Goal: Task Accomplishment & Management: Manage account settings

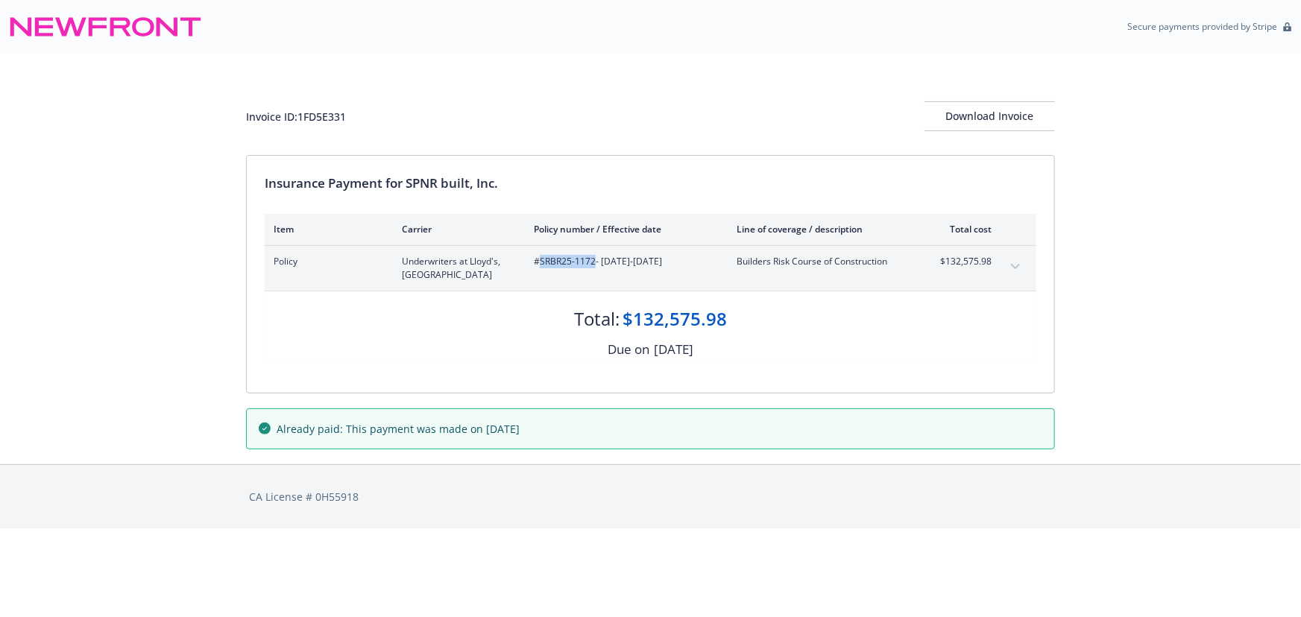
drag, startPoint x: 595, startPoint y: 260, endPoint x: 541, endPoint y: 261, distance: 53.7
click at [541, 261] on span "#SRBR25-1172 - 09/29/2025-03/29/2028" at bounding box center [623, 261] width 179 height 13
copy span "SRBR25-1172"
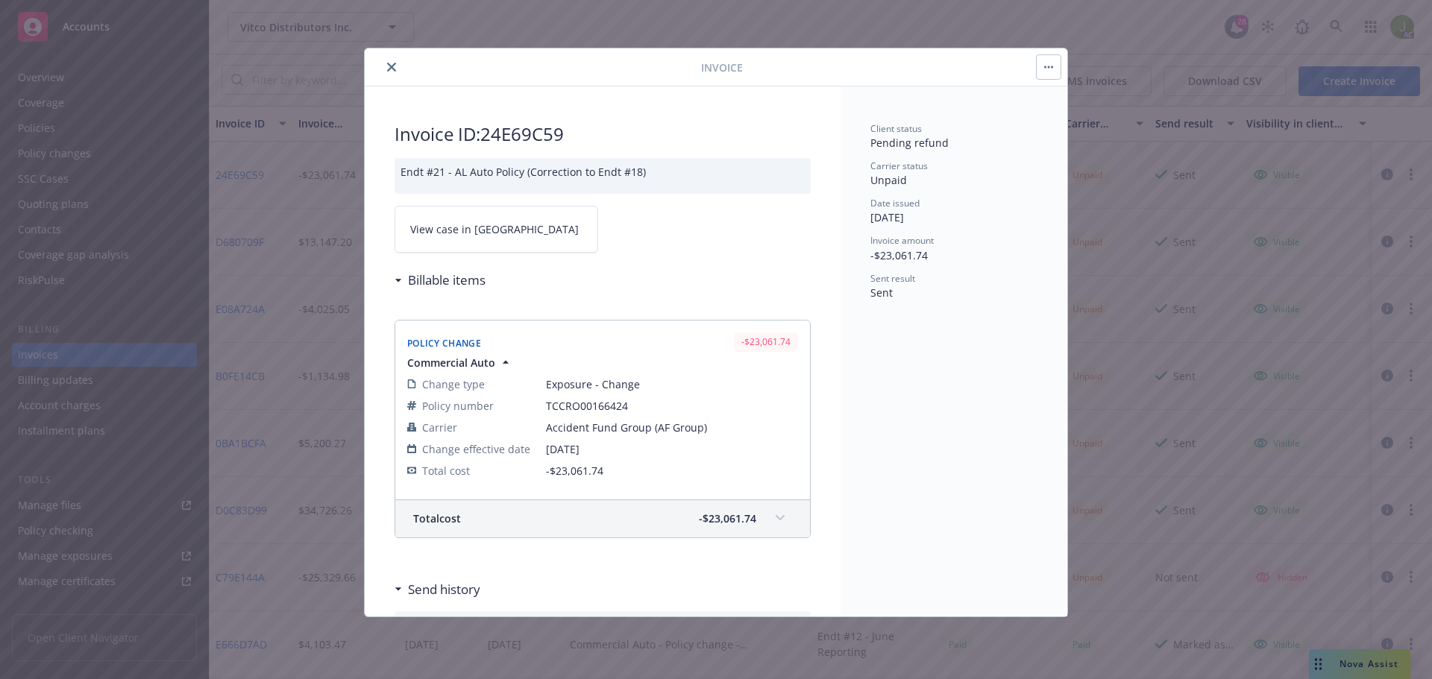
scroll to position [96, 0]
click at [397, 68] on button "close" at bounding box center [392, 67] width 18 height 18
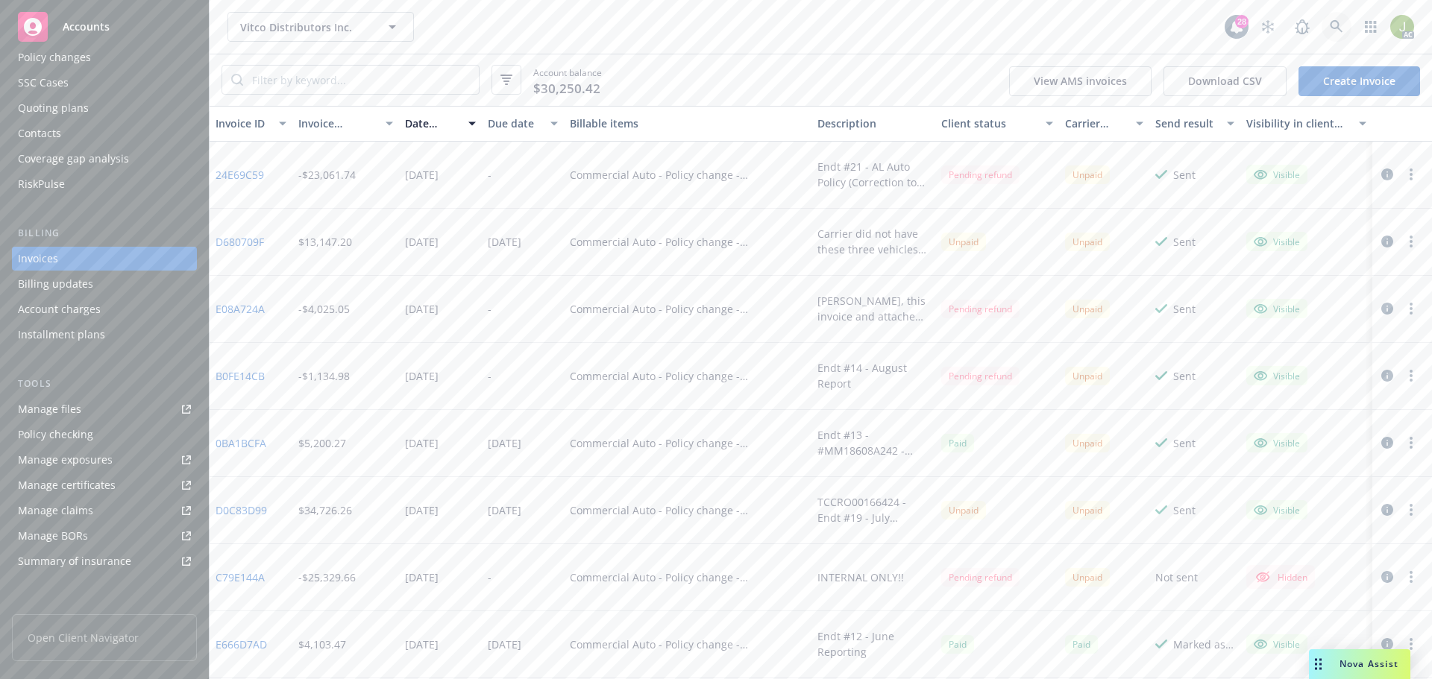
click at [1323, 31] on link at bounding box center [1336, 27] width 30 height 30
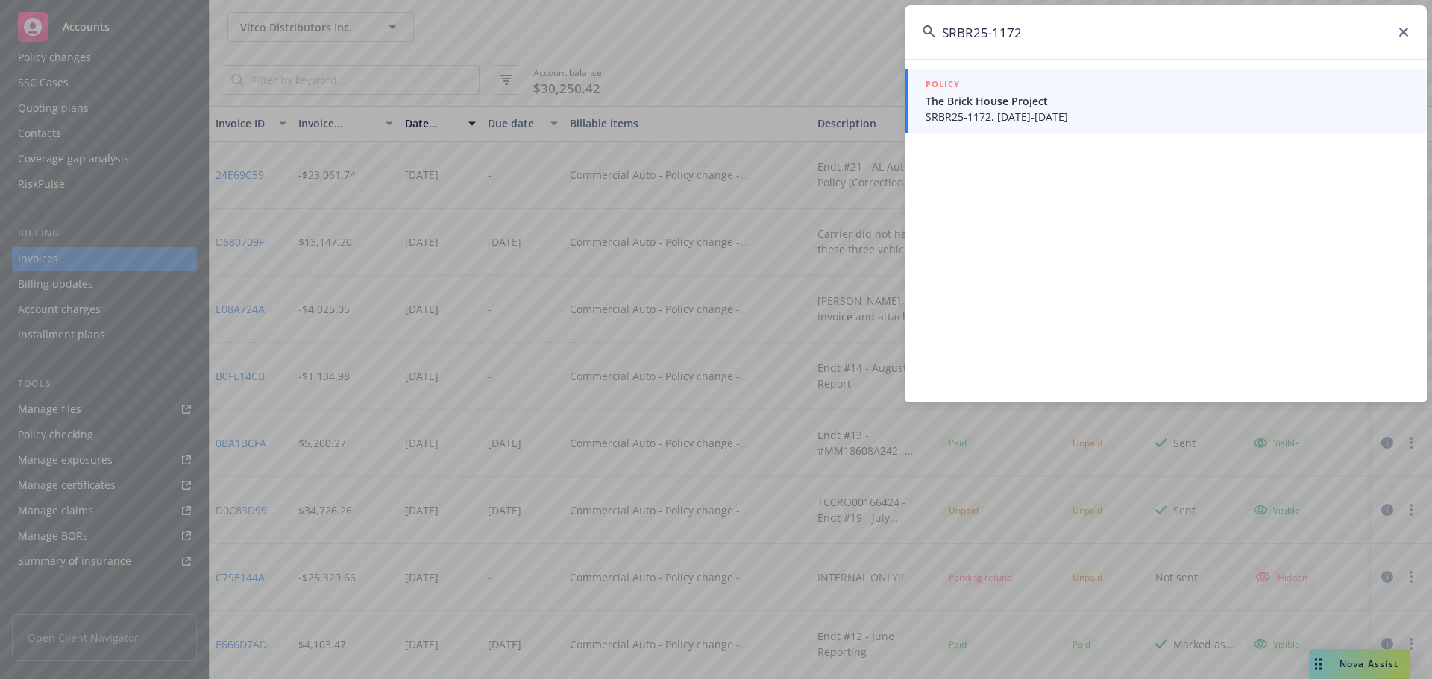
type input "SRBR25-1172"
click at [1028, 119] on span "SRBR25-1172, 09/29/2025-03/29/2028" at bounding box center [1166, 117] width 483 height 16
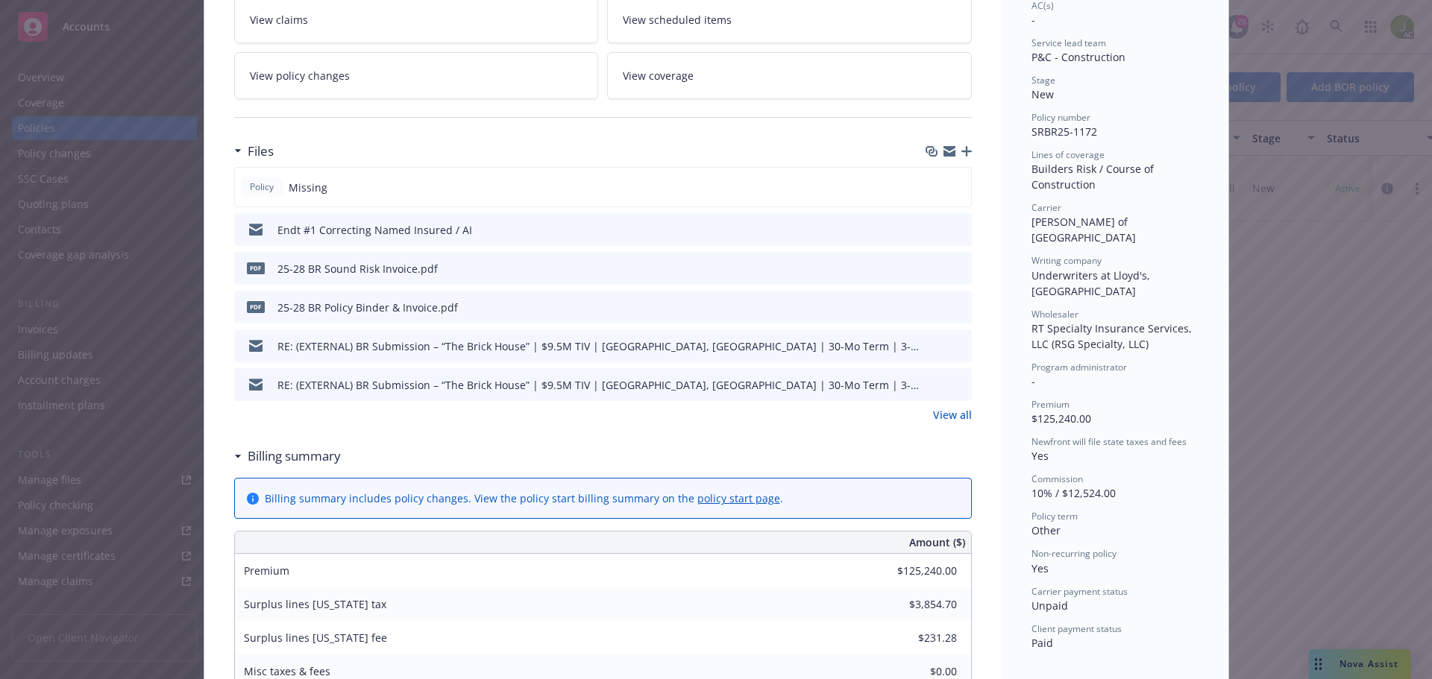
scroll to position [373, 0]
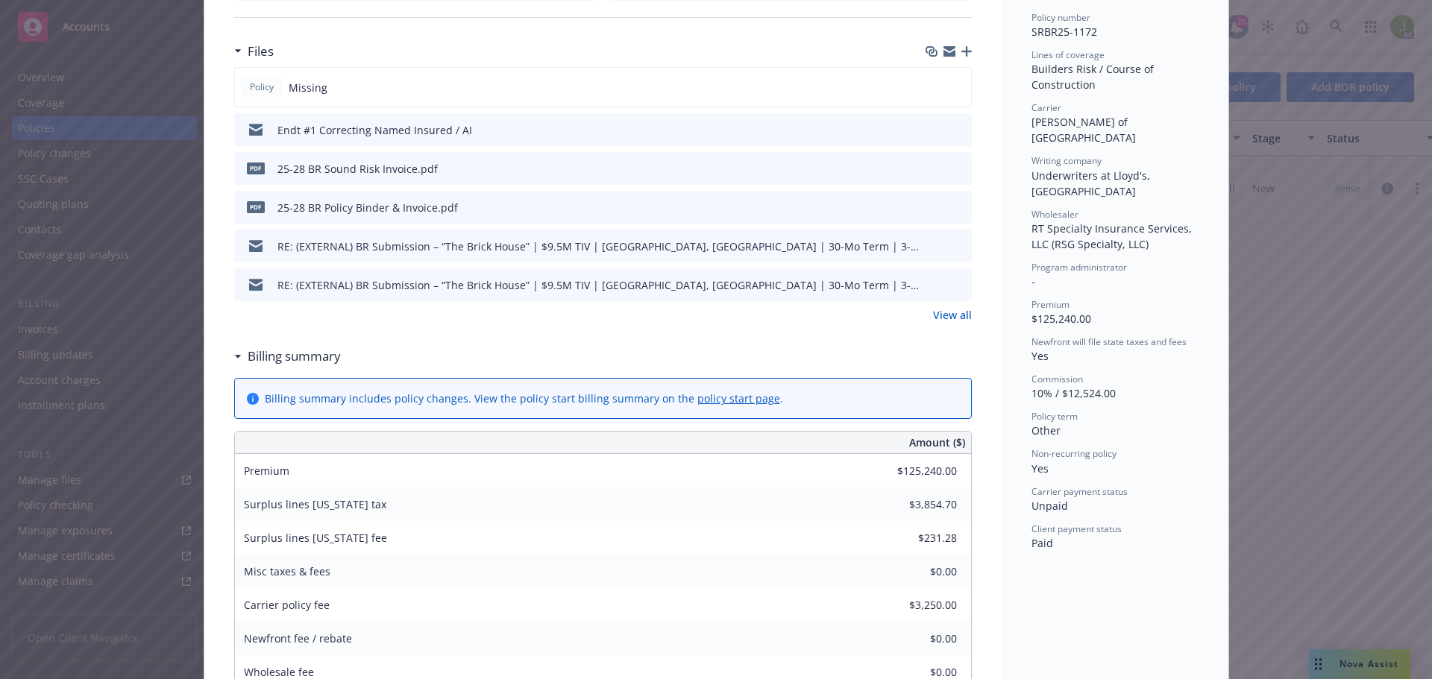
click at [731, 399] on link "policy start page" at bounding box center [738, 398] width 83 height 14
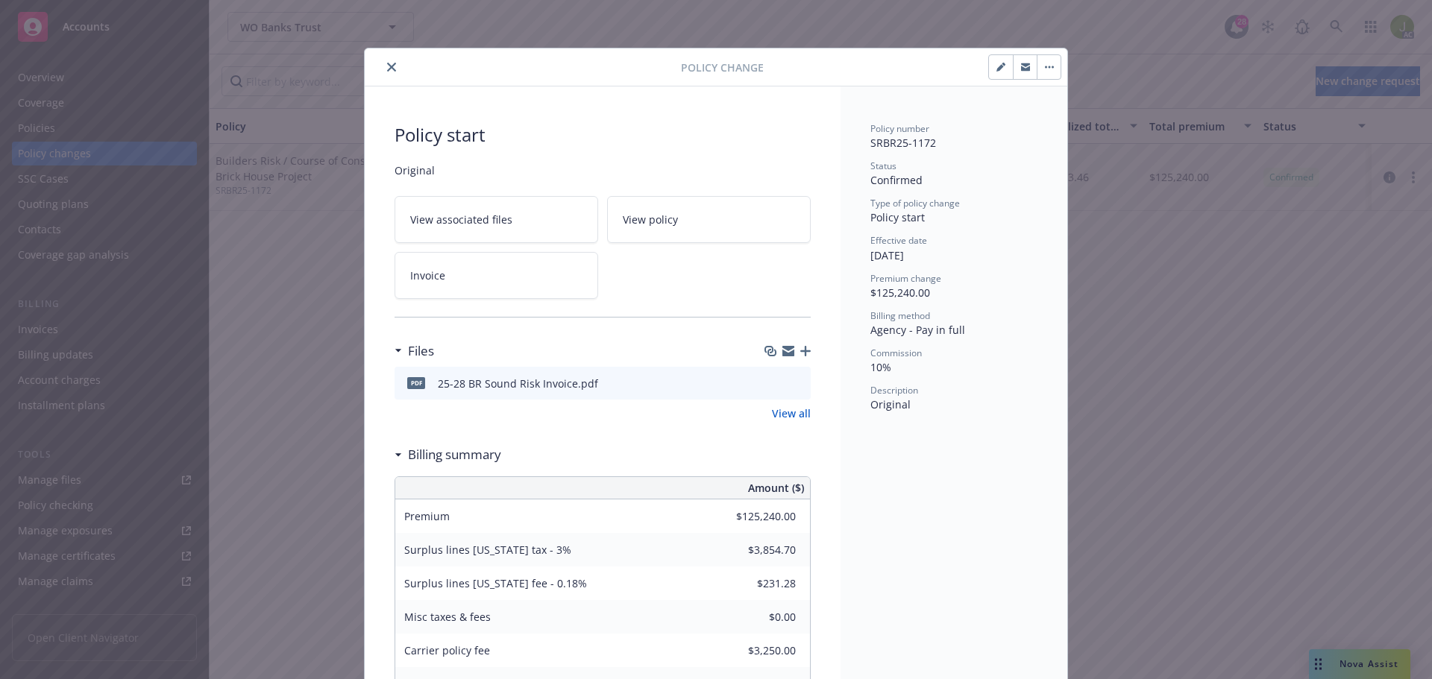
click at [989, 63] on button "button" at bounding box center [1001, 67] width 24 height 24
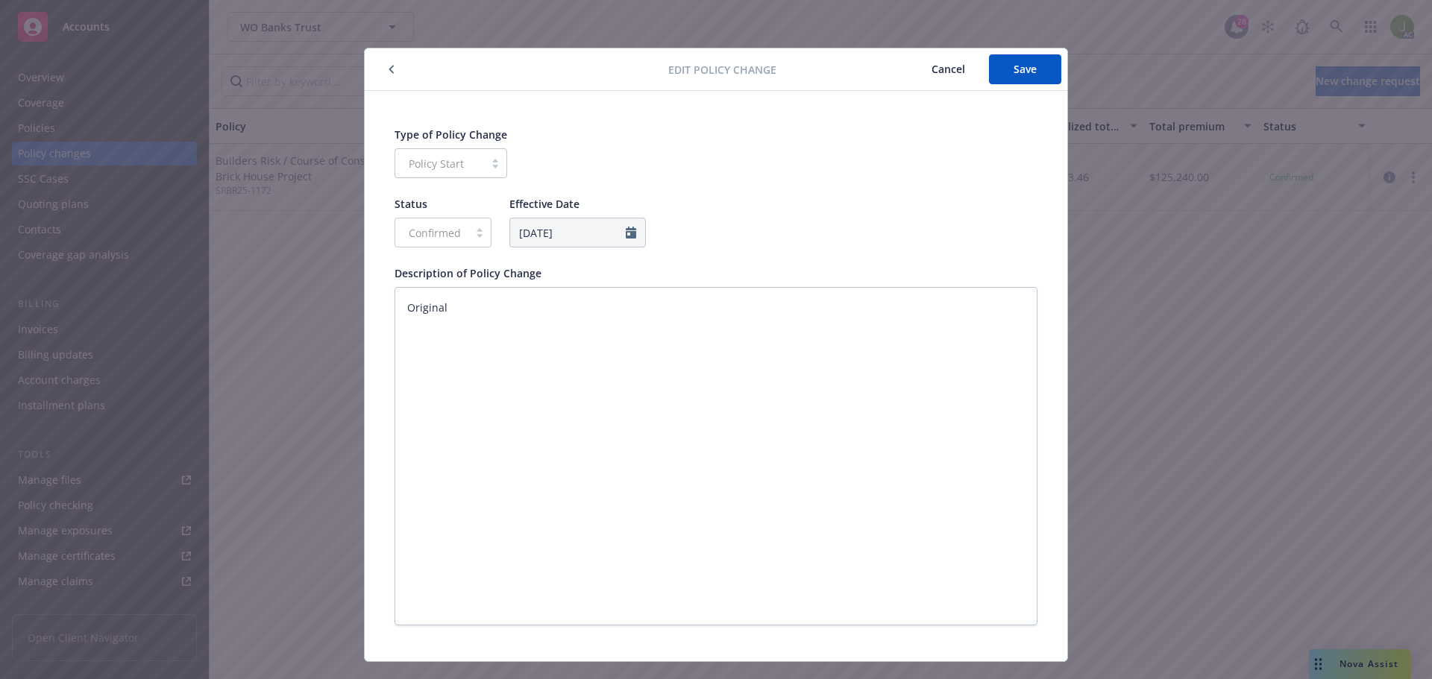
click at [922, 72] on button "Cancel" at bounding box center [948, 69] width 81 height 30
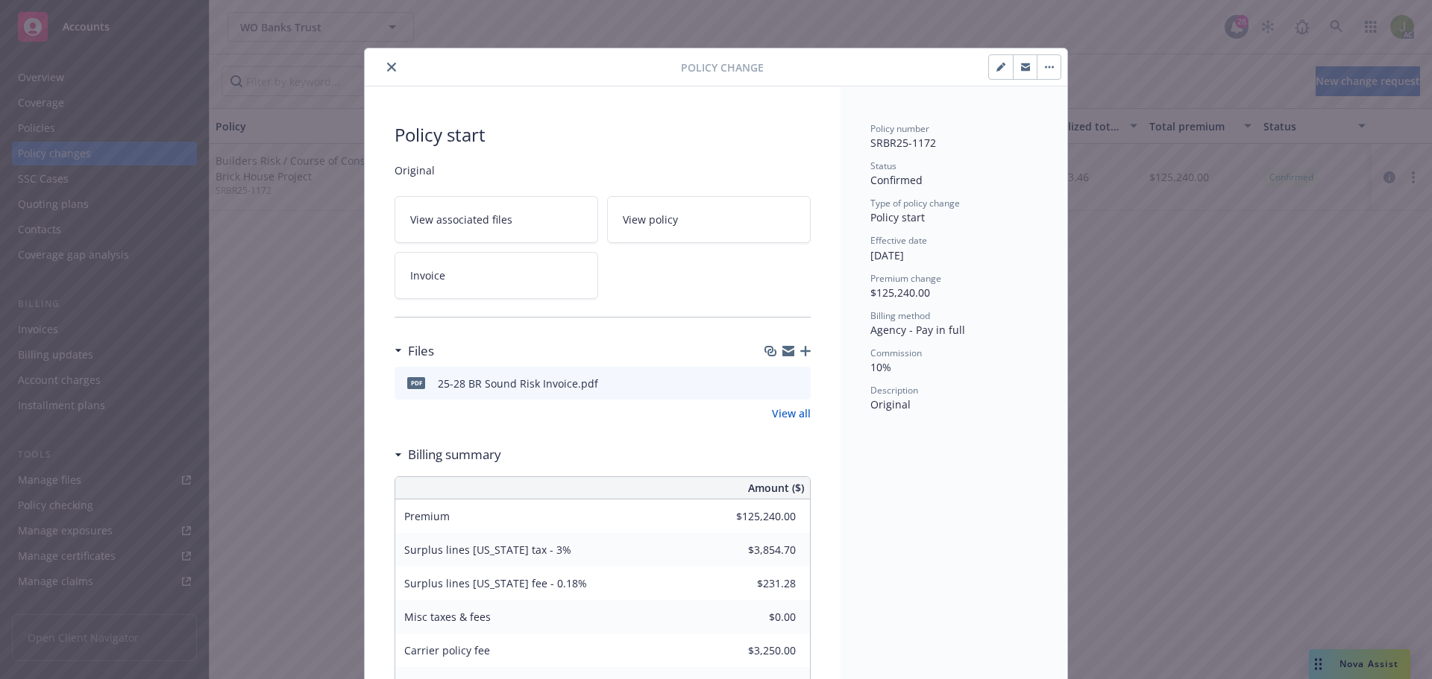
click at [1048, 73] on button "button" at bounding box center [1049, 67] width 24 height 24
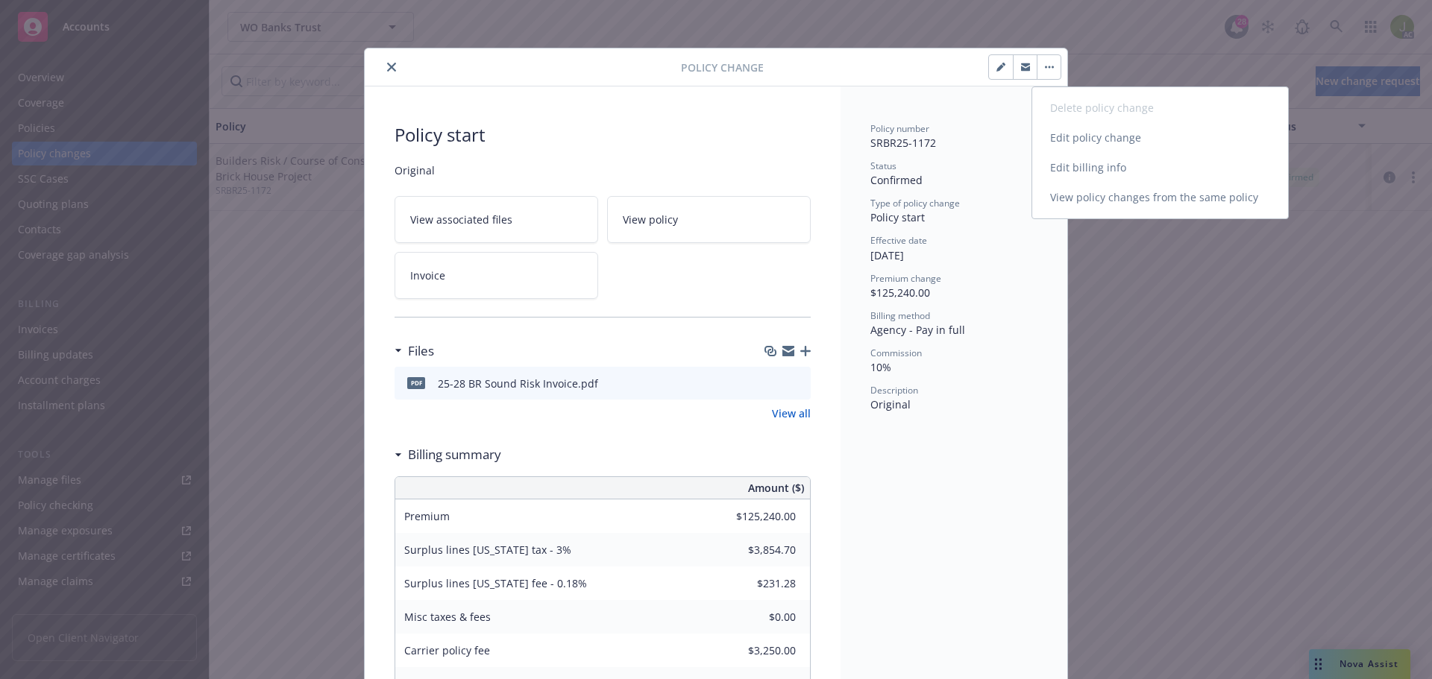
click at [1070, 169] on link "Edit billing info" at bounding box center [1160, 168] width 256 height 30
select select "CA"
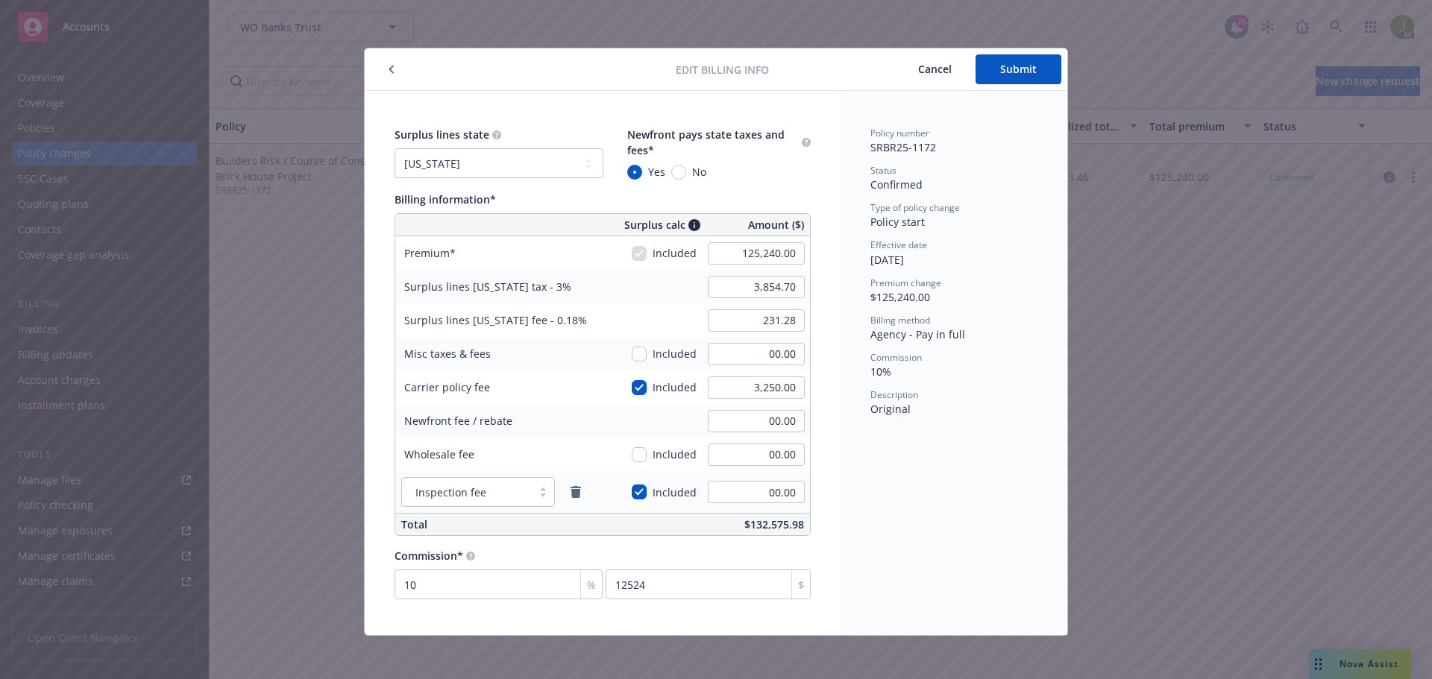
click at [920, 72] on button "Cancel" at bounding box center [934, 69] width 81 height 30
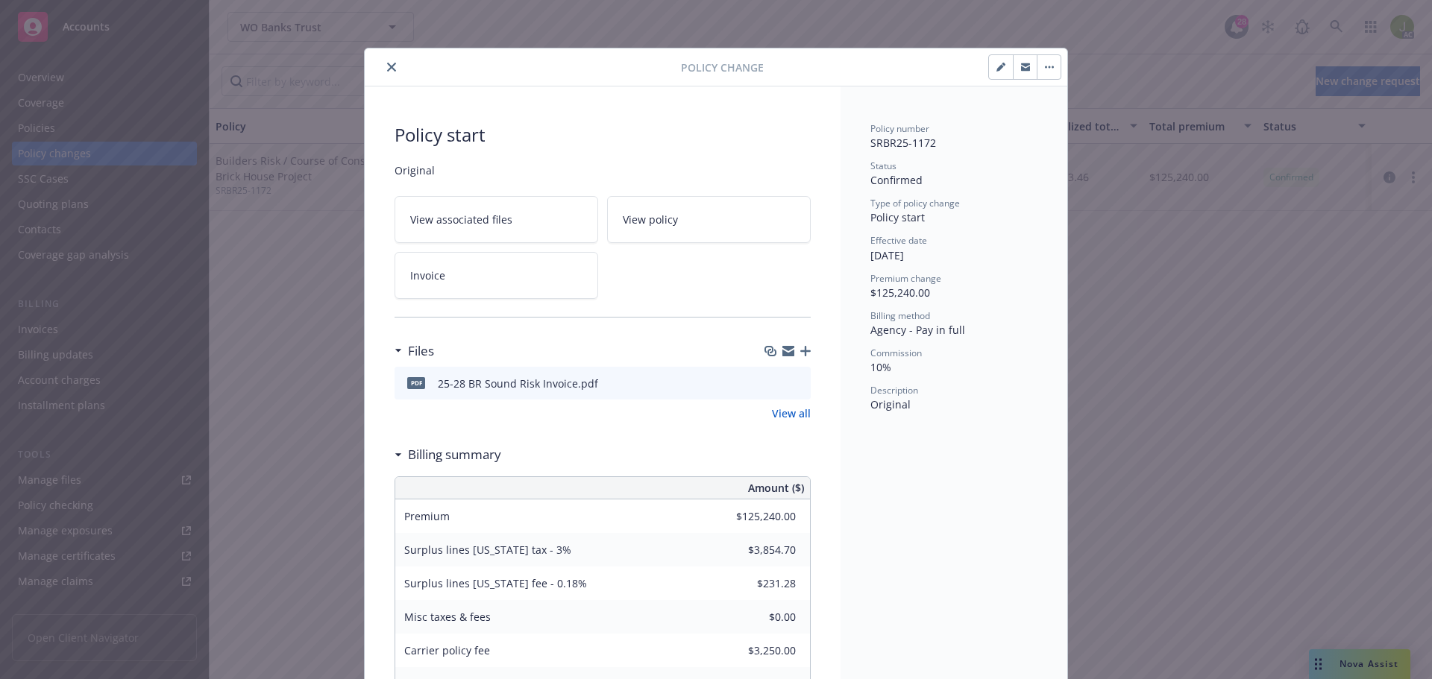
click at [394, 69] on button "close" at bounding box center [392, 67] width 18 height 18
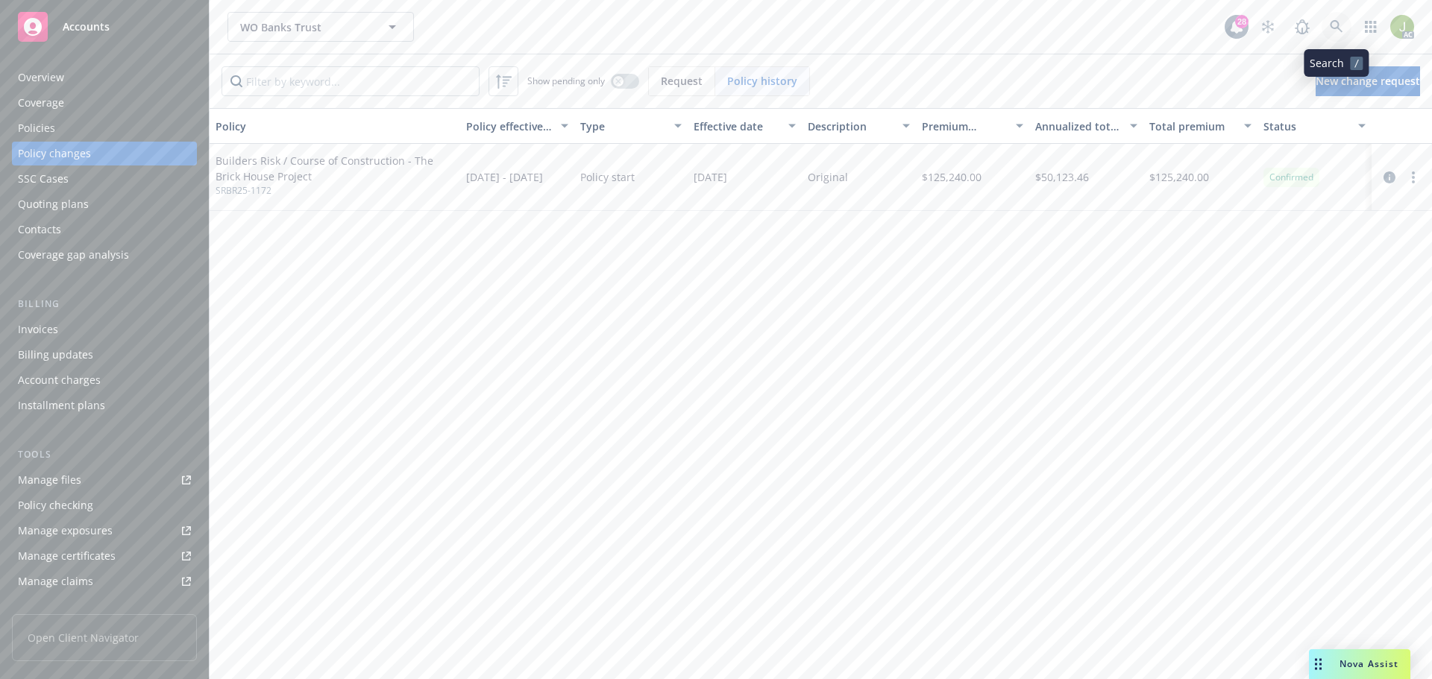
click at [1340, 17] on link at bounding box center [1336, 27] width 30 height 30
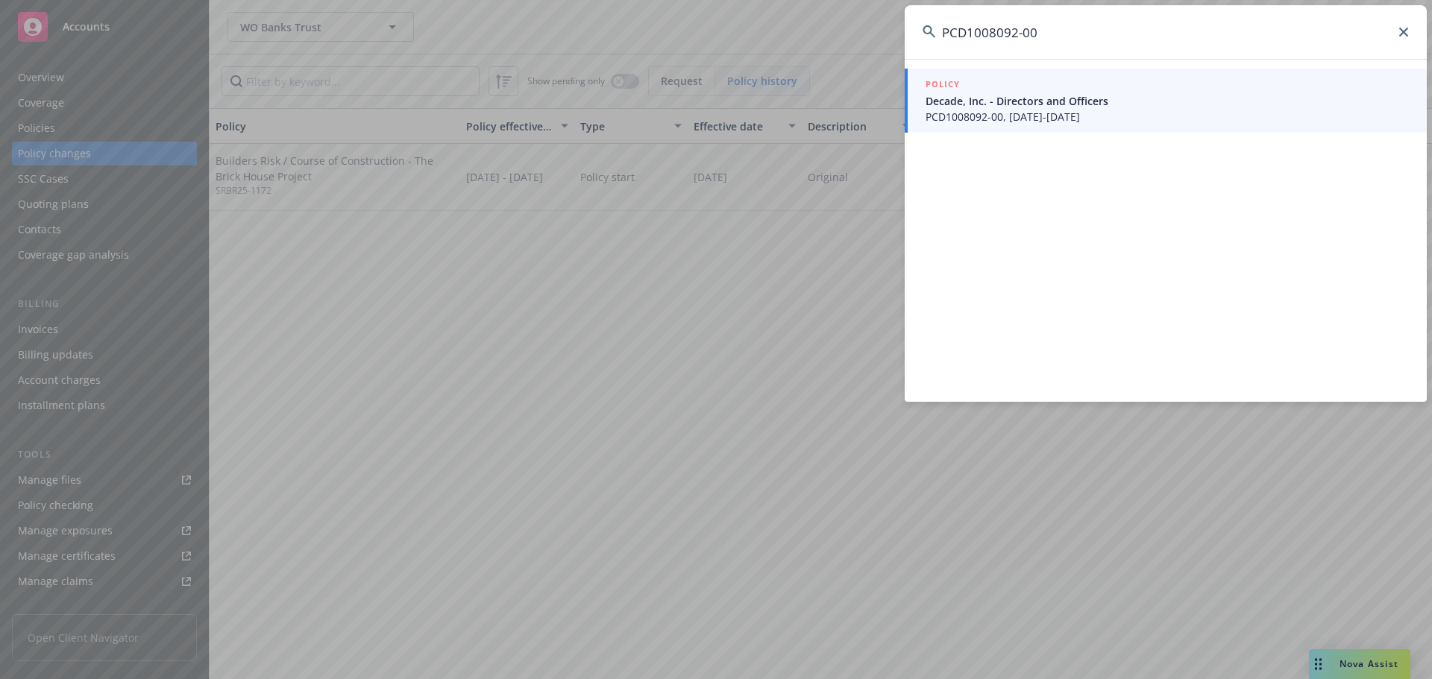
type input "PCD1008092-00"
click at [1051, 125] on link "POLICY Decade, Inc. - Directors and Officers PCD1008092-00, 09/24/2025-09/24/20…" at bounding box center [1166, 101] width 522 height 64
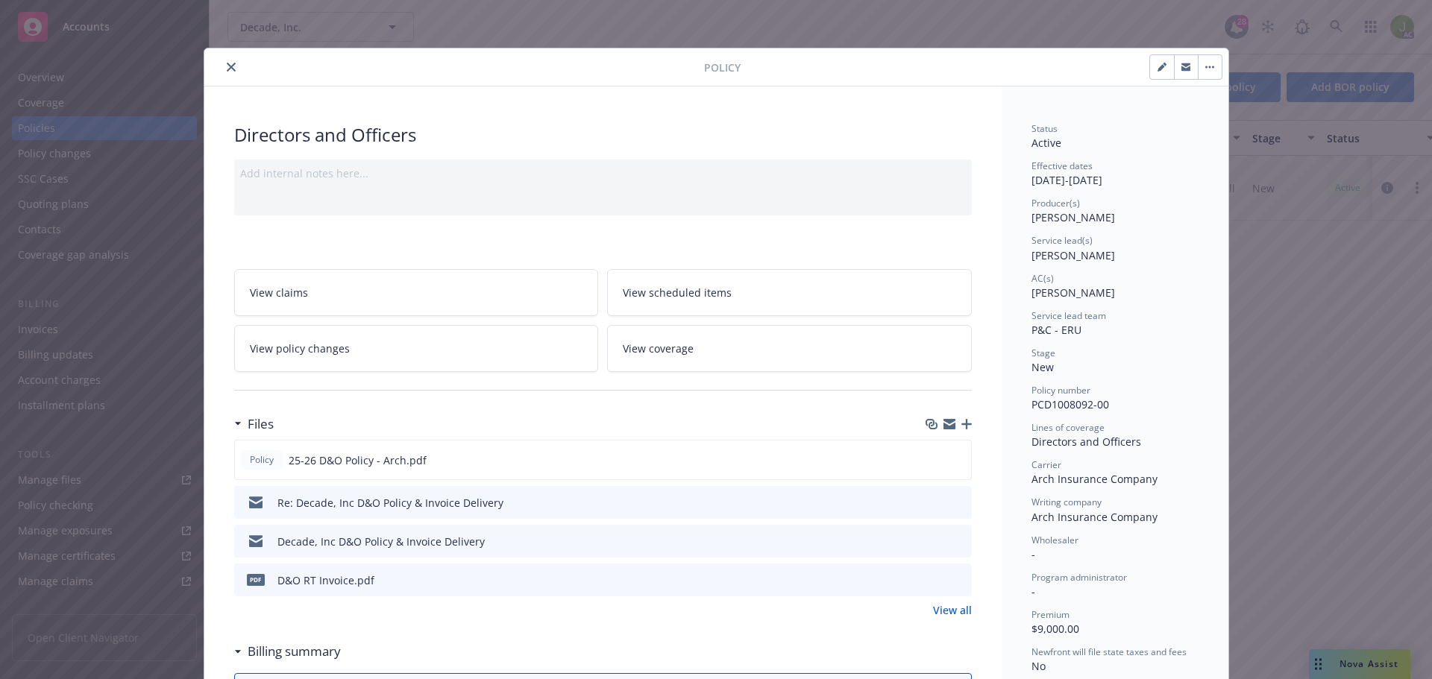
click at [230, 64] on button "close" at bounding box center [231, 67] width 18 height 18
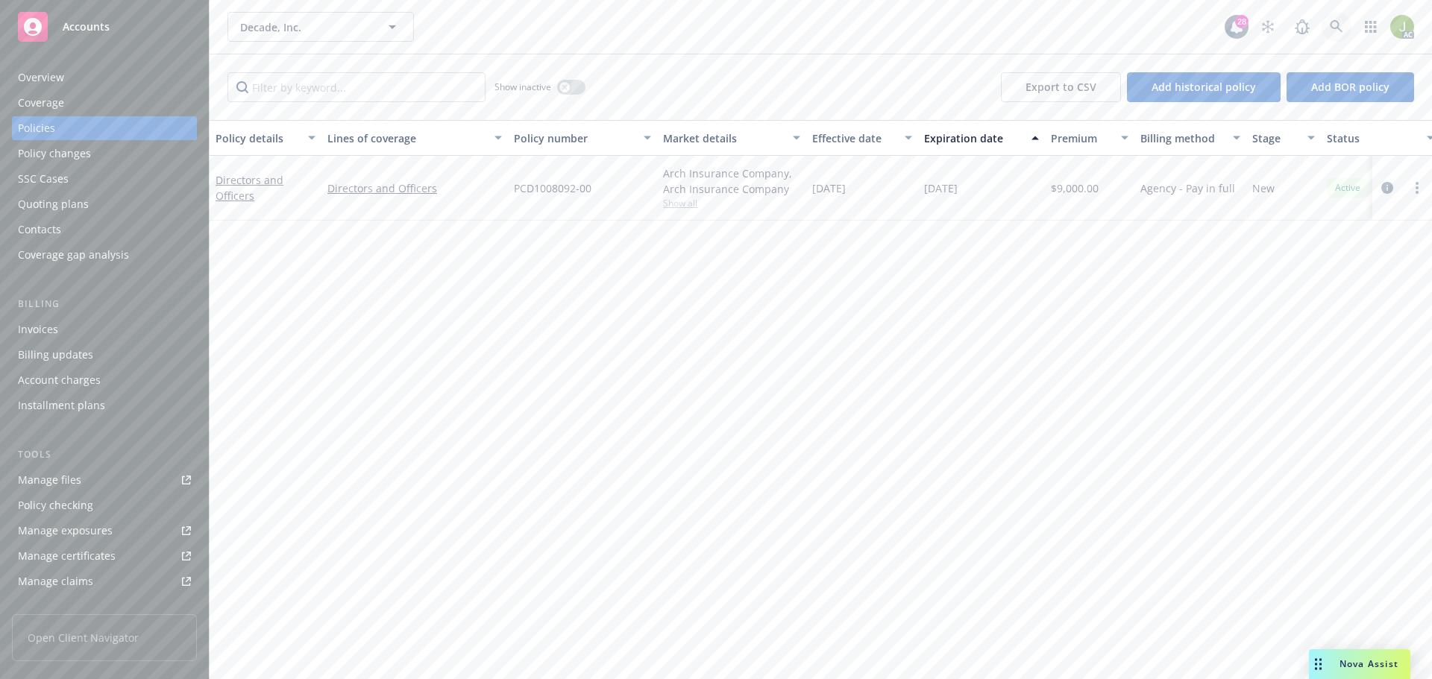
click at [1331, 32] on icon at bounding box center [1336, 26] width 13 height 13
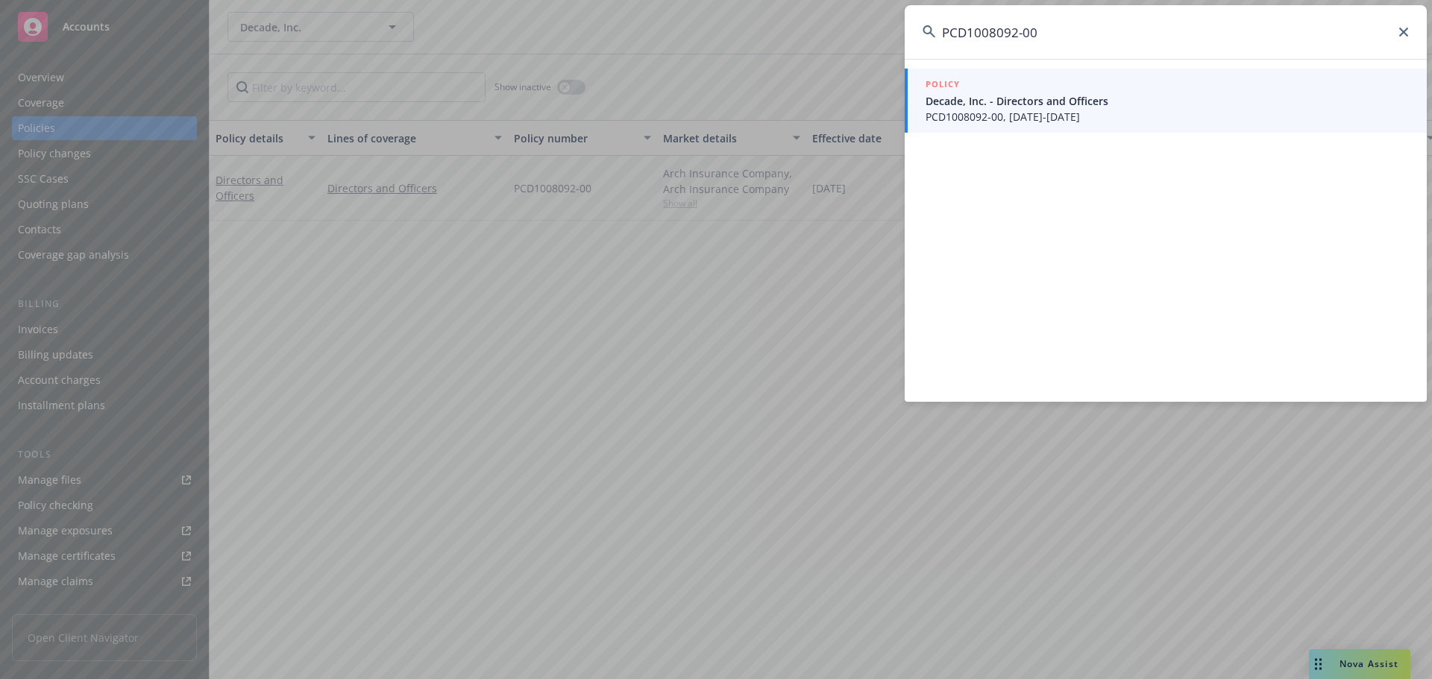
type input "PCD1008092-00"
click at [1001, 125] on link "POLICY Decade, Inc. - Directors and Officers PCD1008092-00, 09/24/2025-09/24/20…" at bounding box center [1166, 101] width 522 height 64
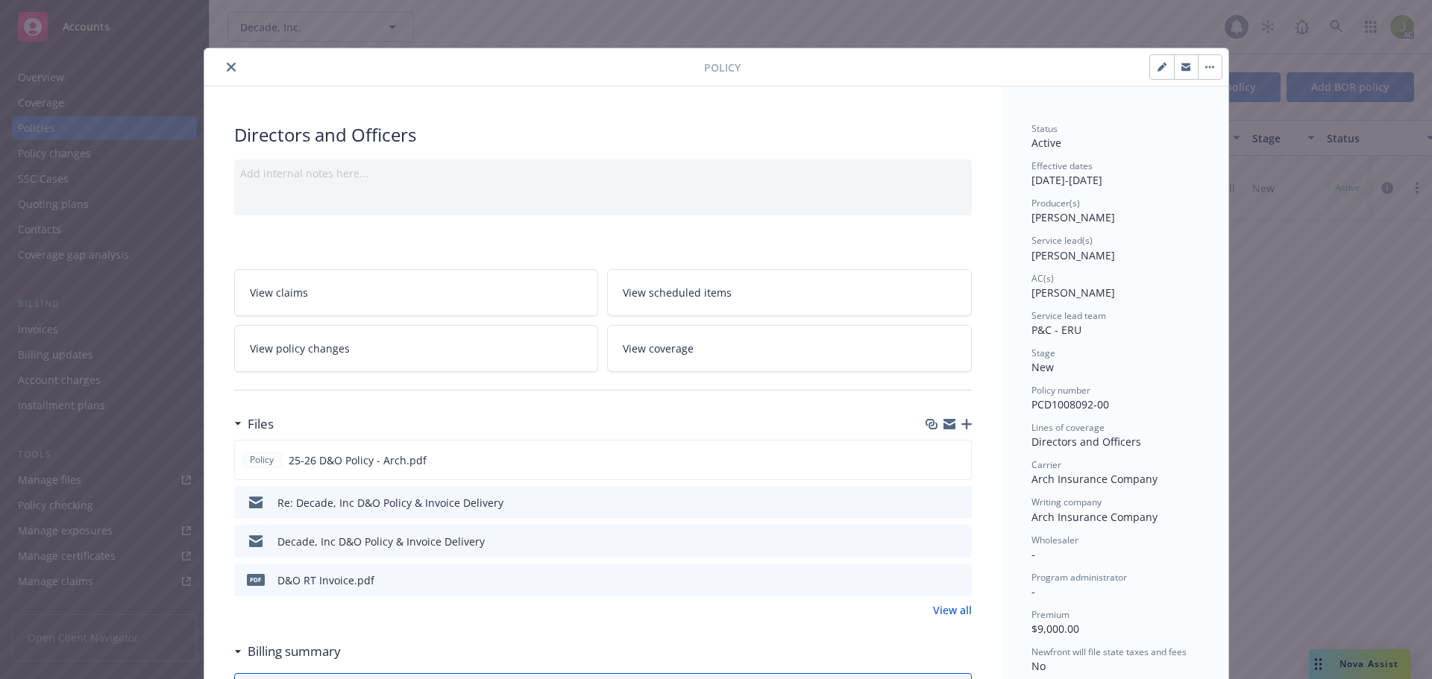
scroll to position [45, 0]
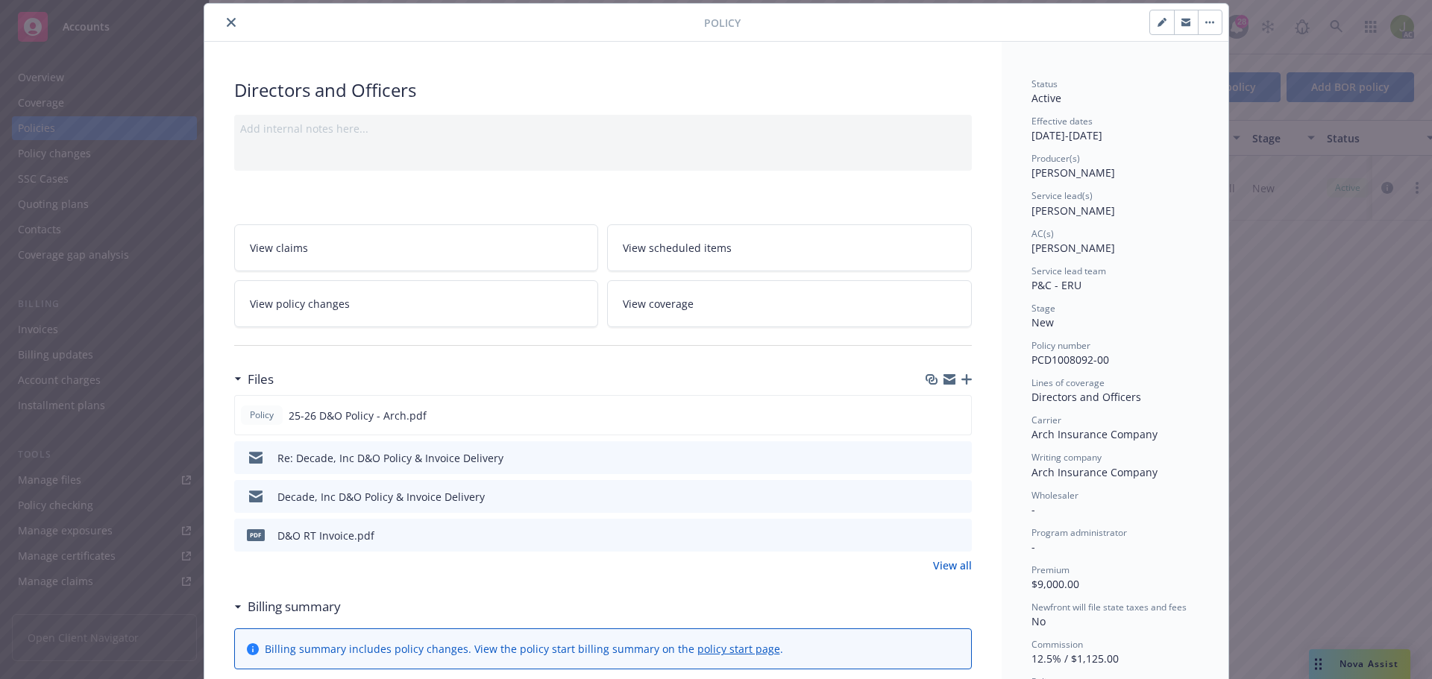
click at [1157, 26] on icon "button" at bounding box center [1161, 22] width 9 height 9
select select "NEW"
select select "12"
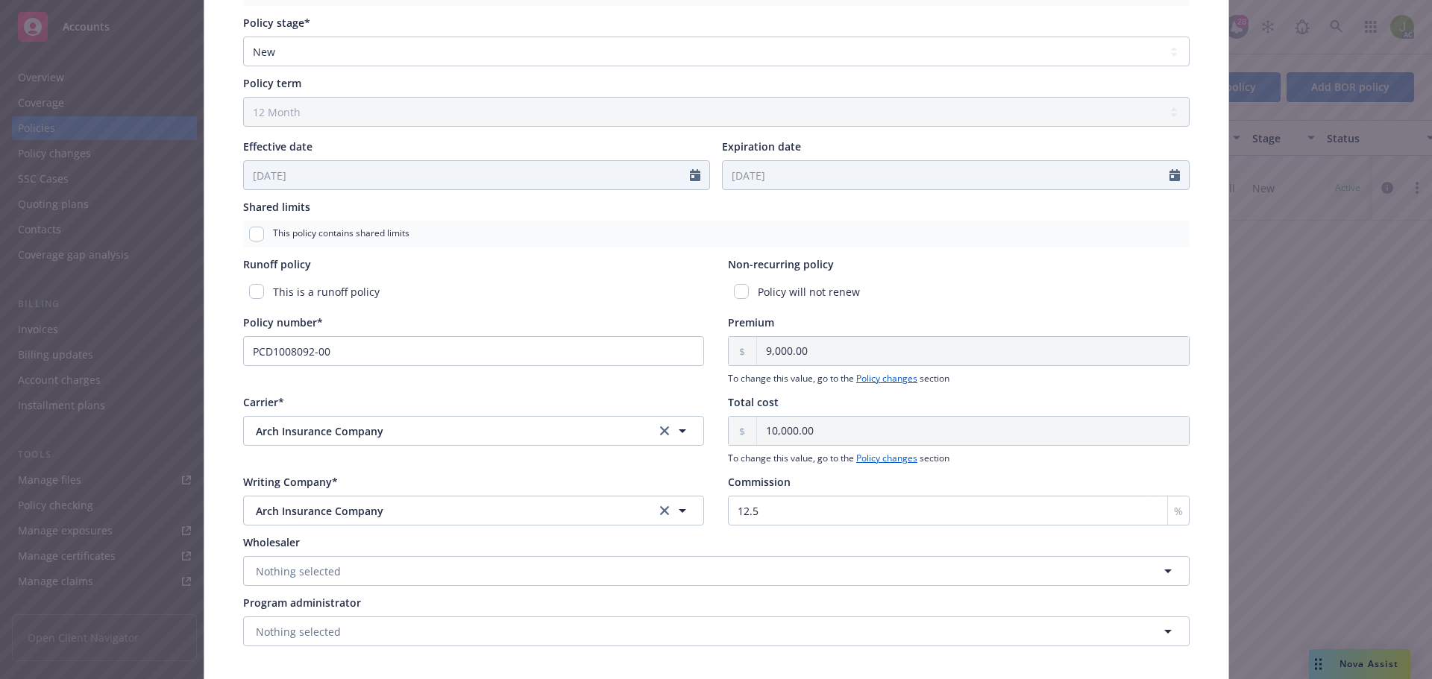
scroll to position [602, 0]
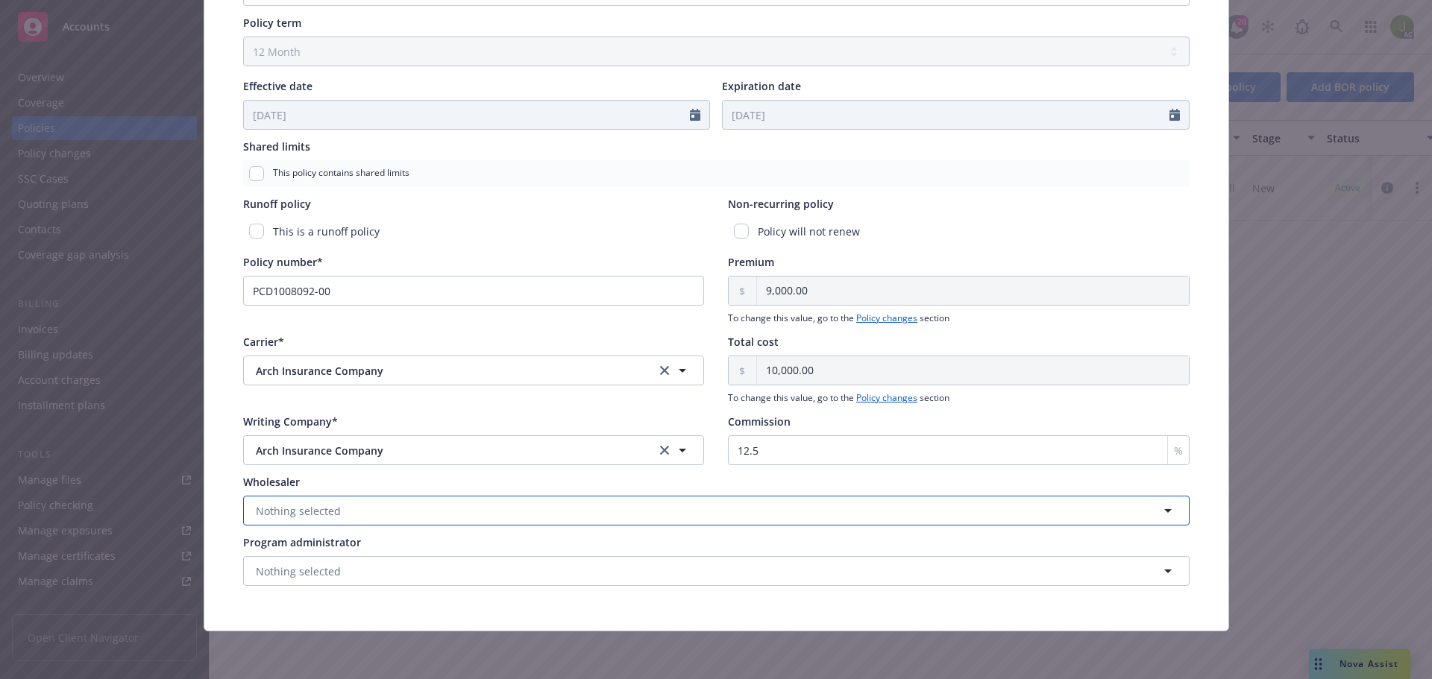
click at [553, 520] on button "Nothing selected" at bounding box center [716, 511] width 946 height 30
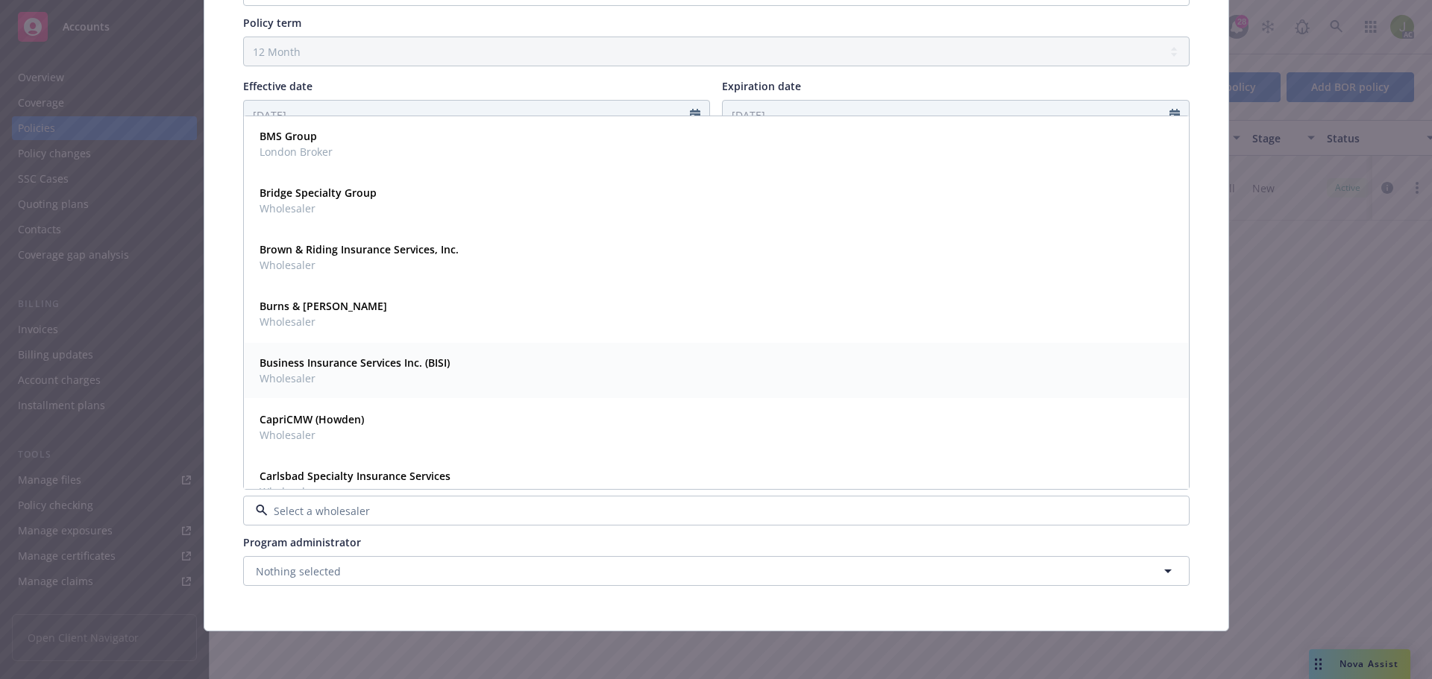
scroll to position [1193, 0]
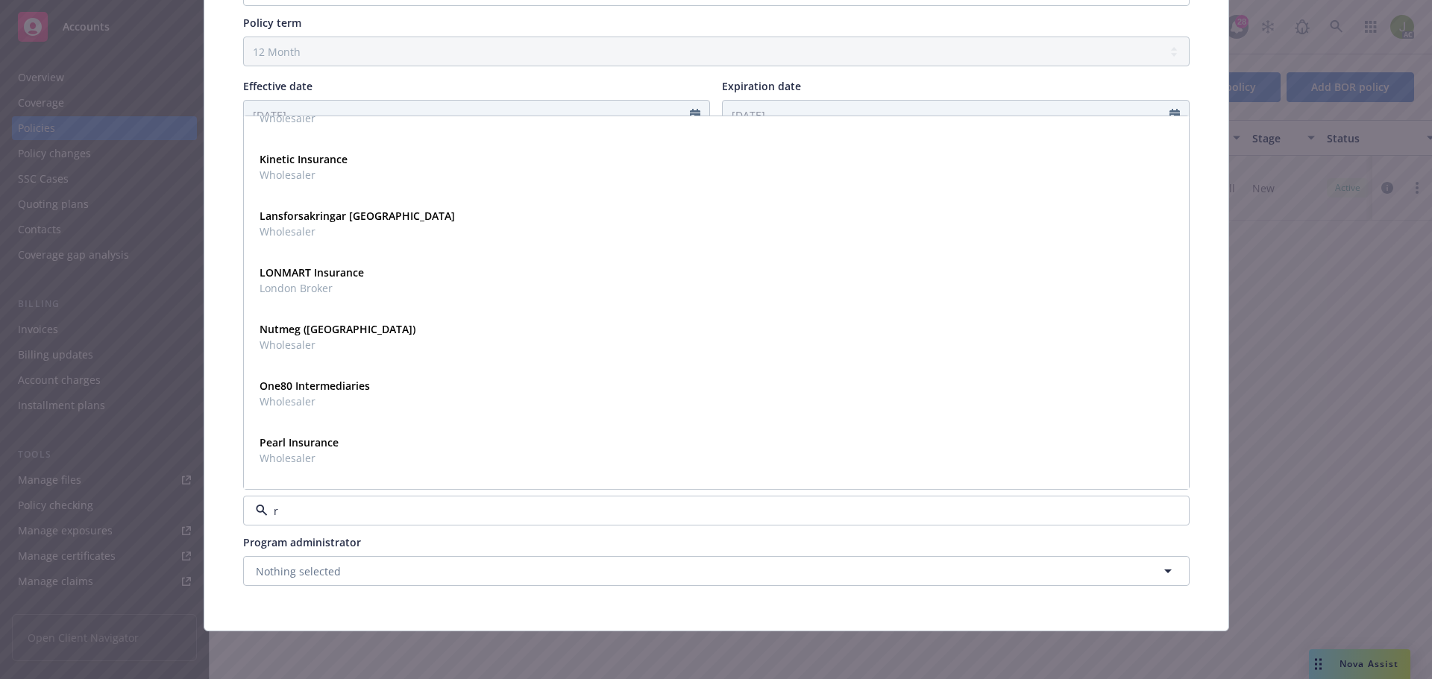
type input "rt"
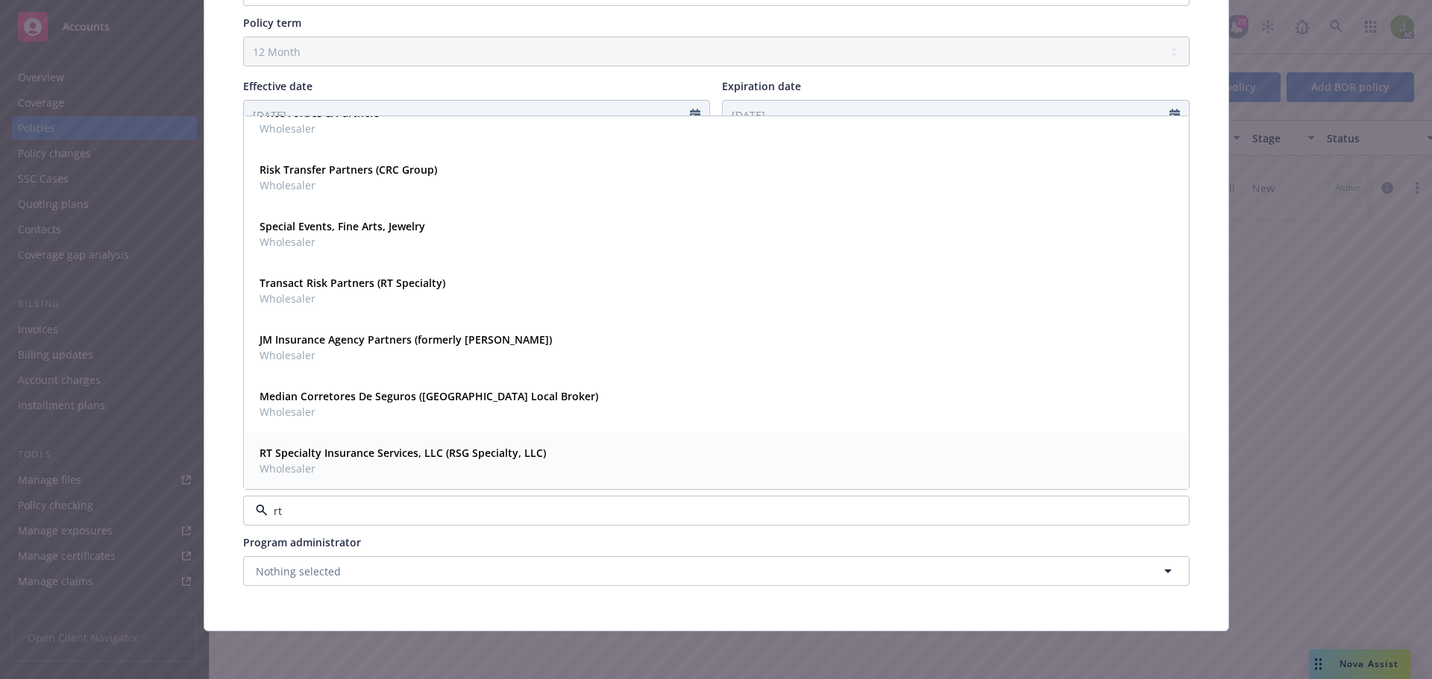
click at [526, 462] on span "Wholesaler" at bounding box center [403, 469] width 286 height 16
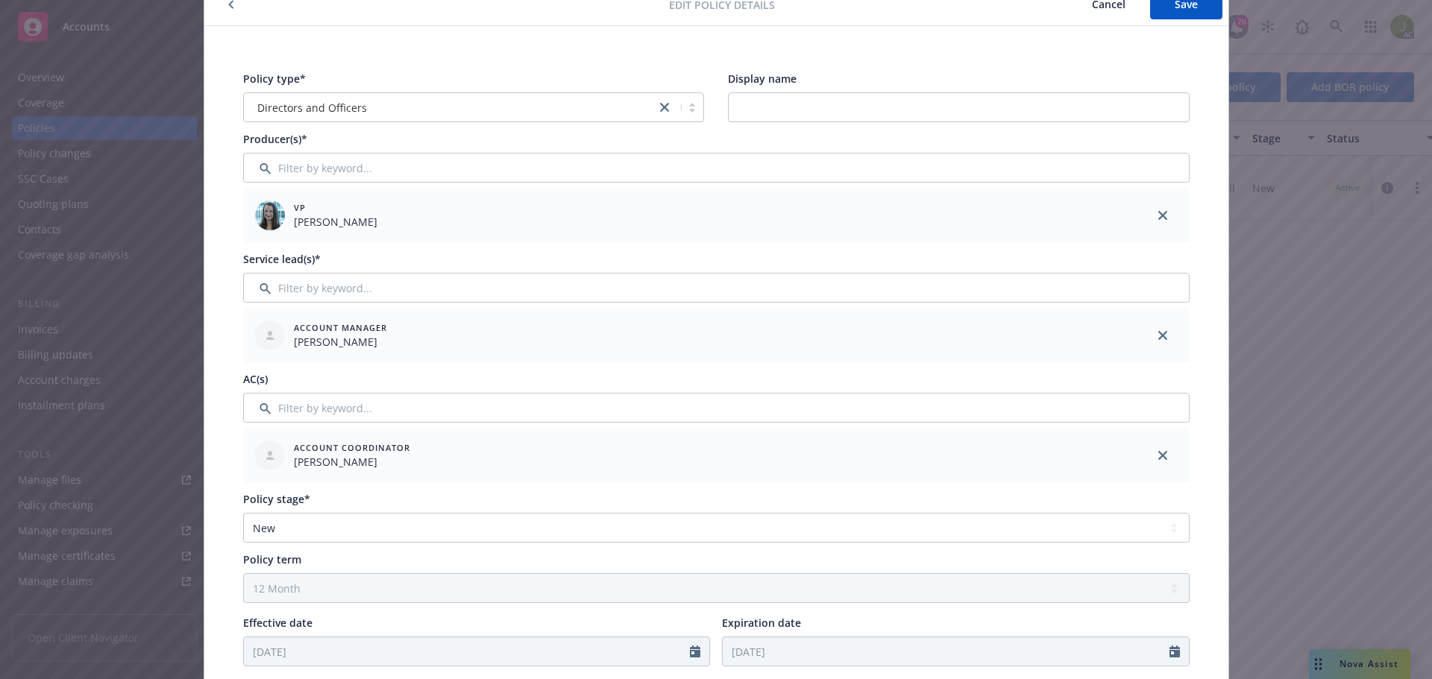
scroll to position [0, 0]
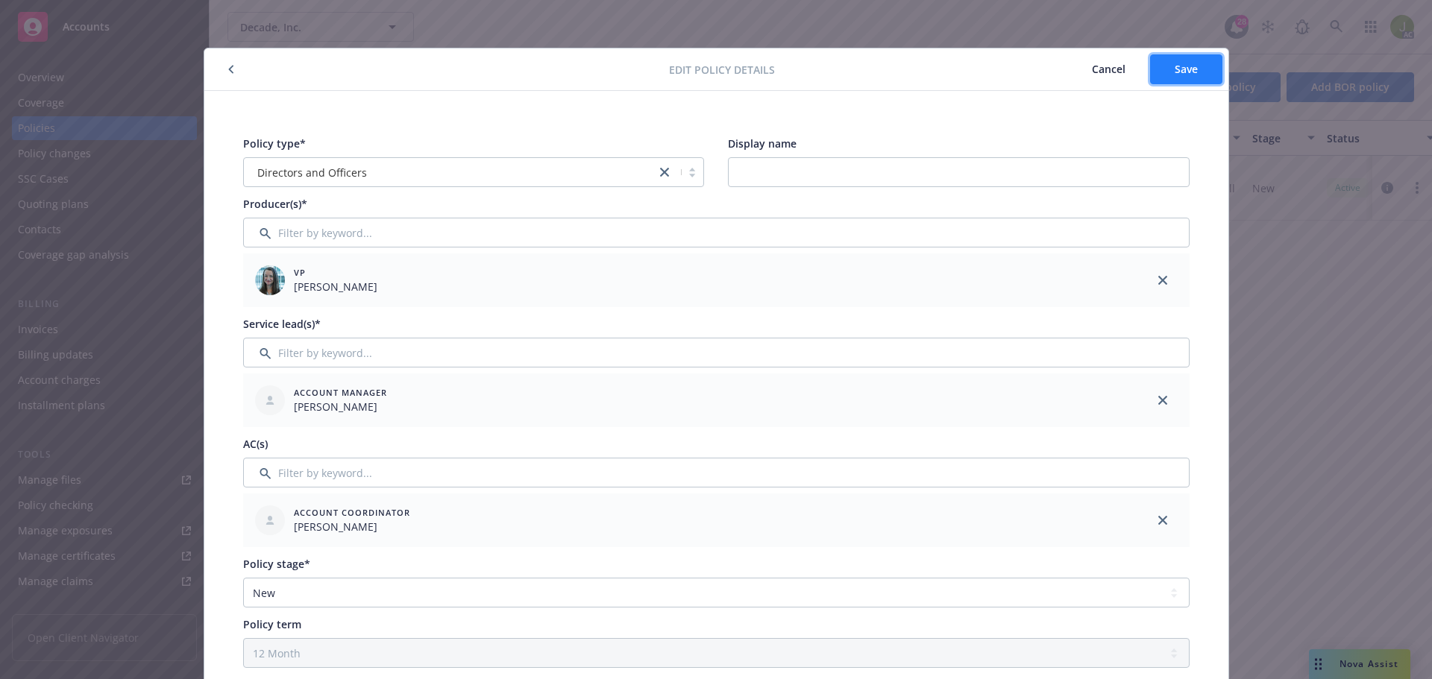
click at [1184, 75] on span "Save" at bounding box center [1185, 69] width 23 height 14
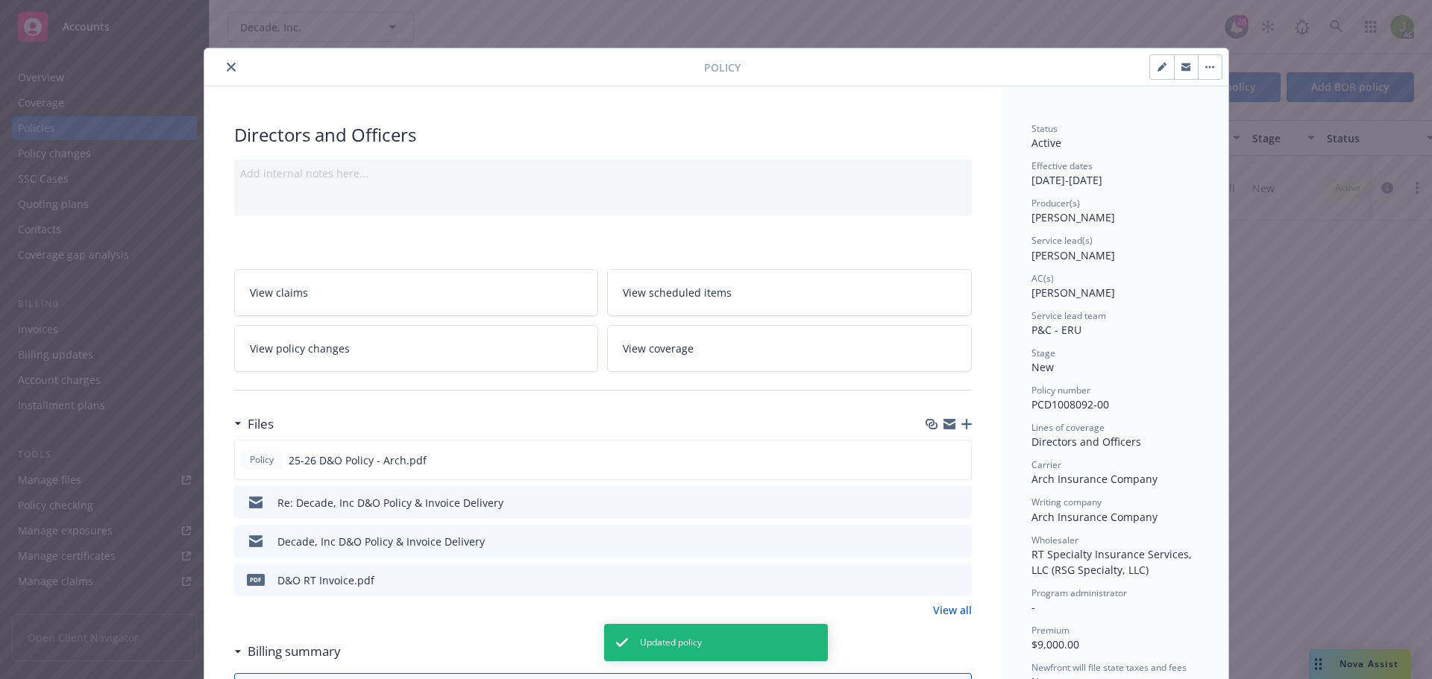
click at [222, 68] on button "close" at bounding box center [231, 67] width 18 height 18
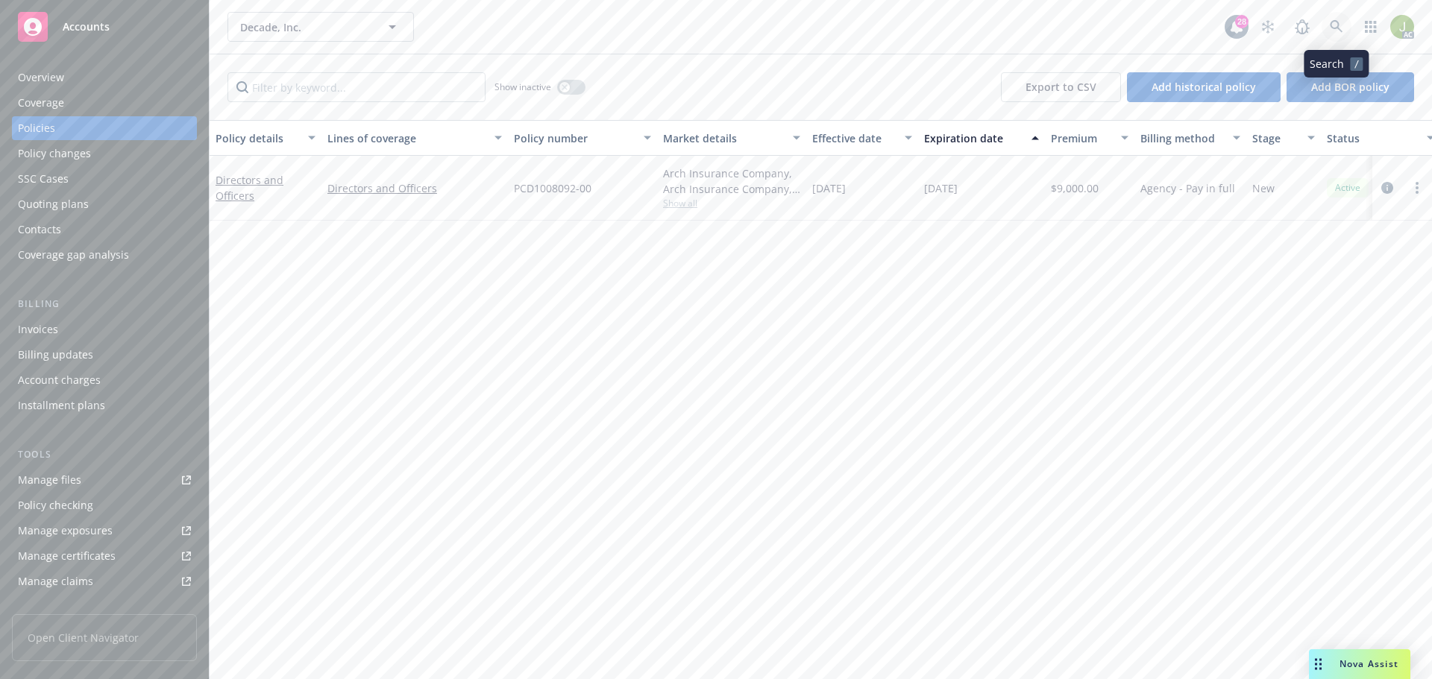
click at [1345, 25] on link at bounding box center [1336, 27] width 30 height 30
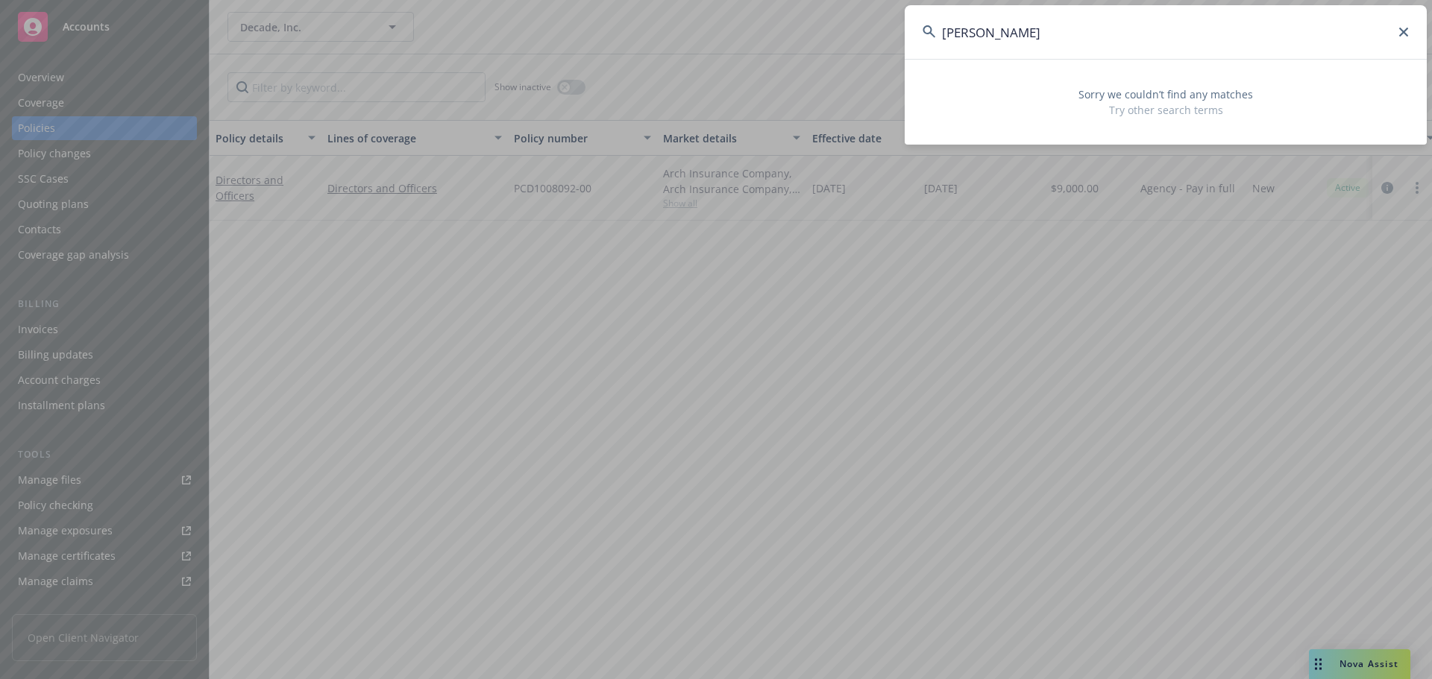
drag, startPoint x: 1040, startPoint y: 37, endPoint x: 899, endPoint y: 41, distance: 141.0
click at [899, 41] on div "NB George Sorry we couldn’t find any matches Try other search terms" at bounding box center [716, 339] width 1432 height 679
paste input "Tingo"
type input "N"
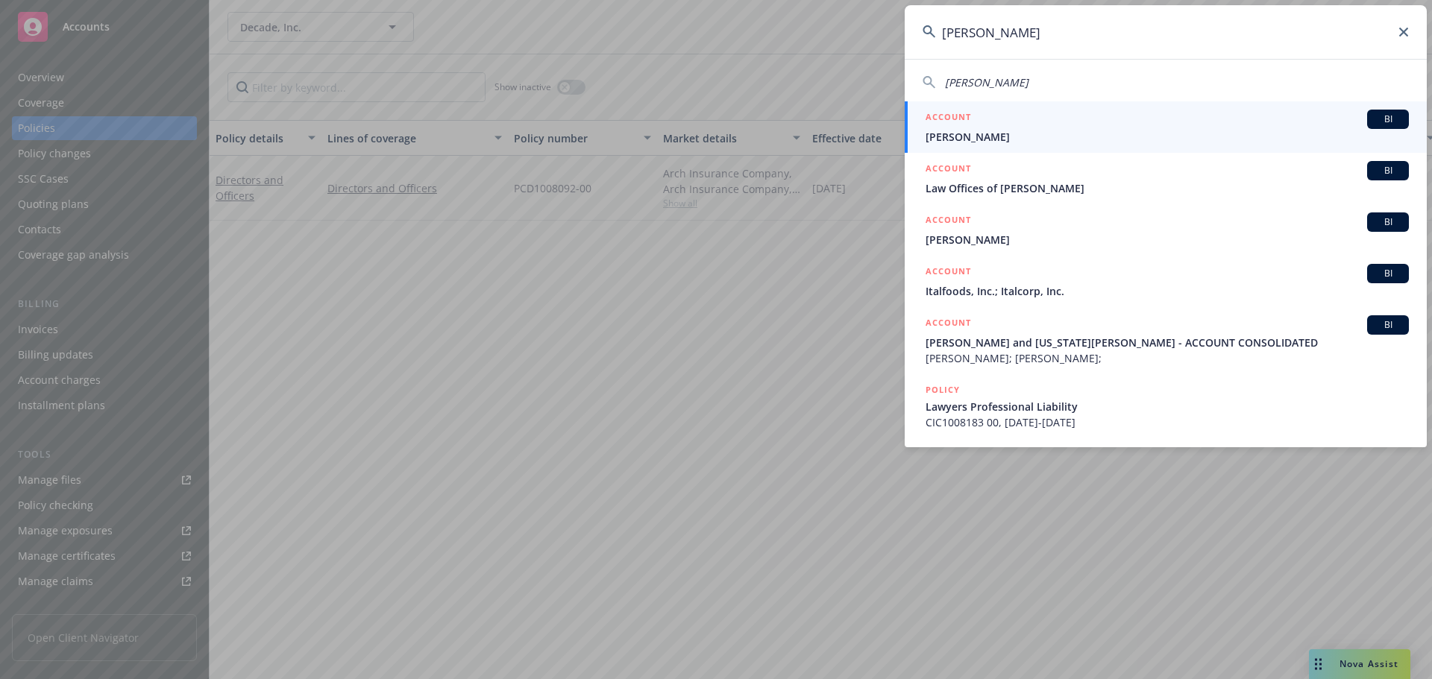
type input "george tin"
click at [1064, 124] on div "ACCOUNT BI" at bounding box center [1166, 119] width 483 height 19
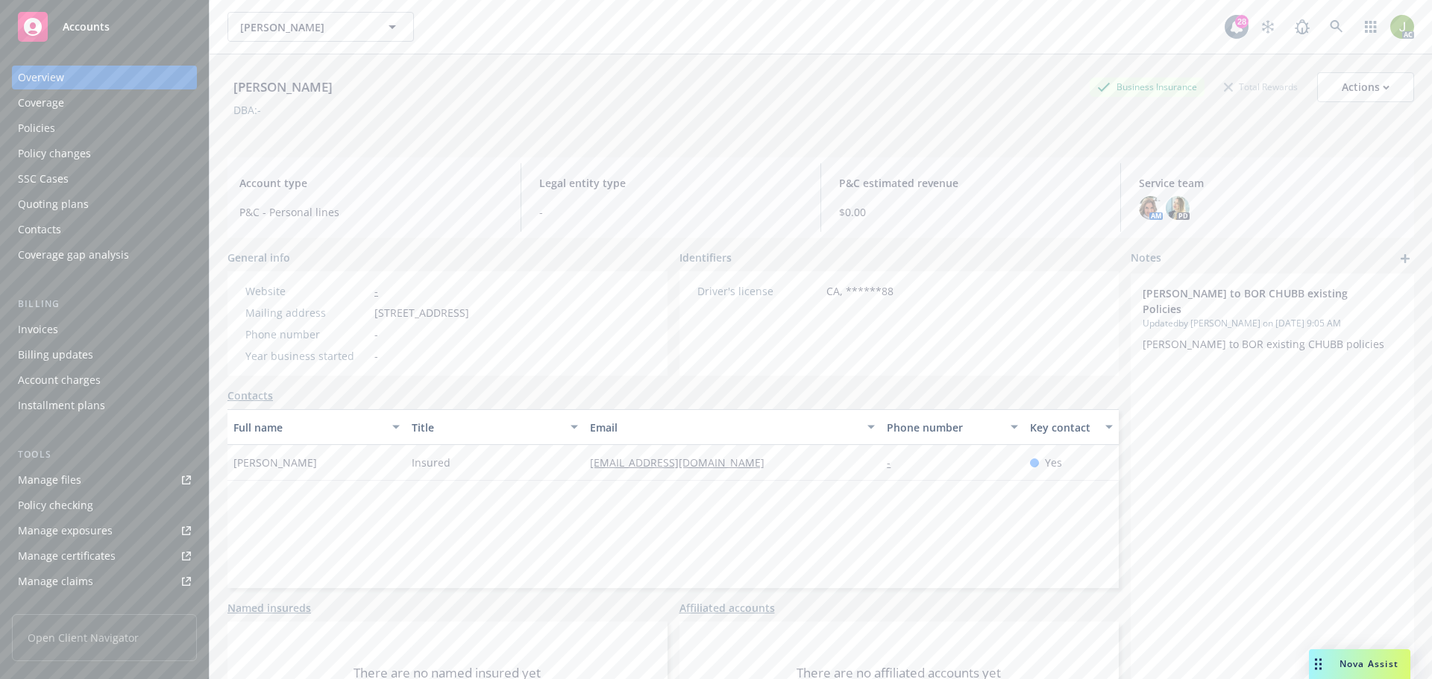
click at [65, 341] on div "Invoices" at bounding box center [104, 330] width 173 height 24
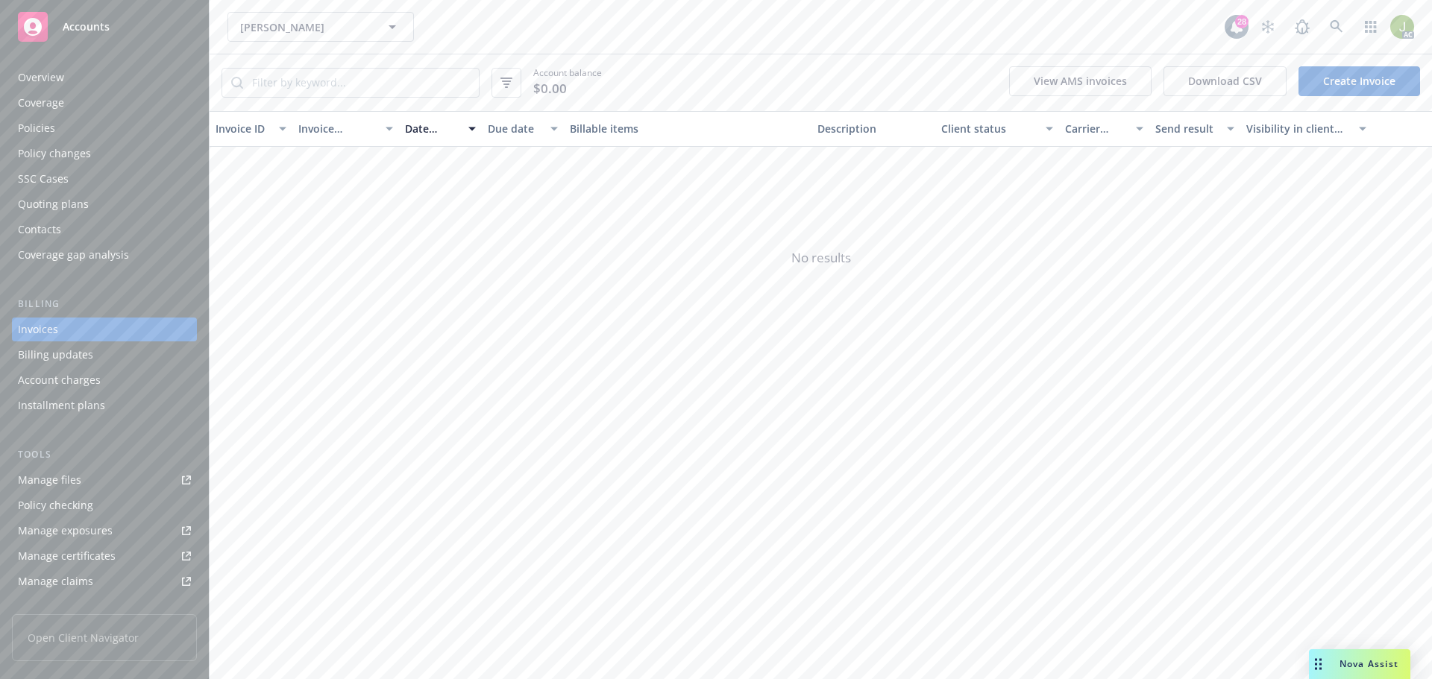
click at [121, 79] on div "Overview" at bounding box center [104, 78] width 173 height 24
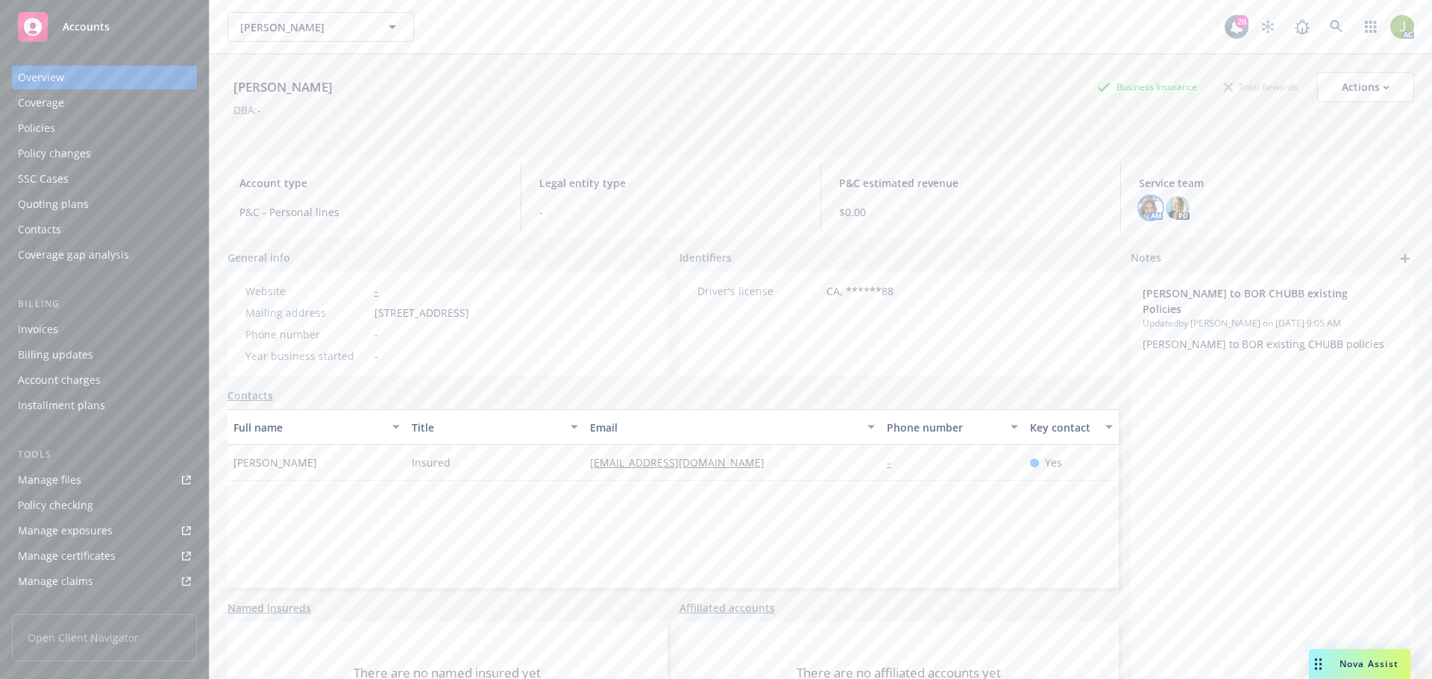
click at [1147, 207] on img at bounding box center [1151, 208] width 24 height 24
click at [1172, 209] on img at bounding box center [1178, 208] width 24 height 24
click at [990, 115] on div "DBA: -" at bounding box center [820, 110] width 1186 height 16
click at [80, 116] on div "Policies" at bounding box center [104, 128] width 173 height 24
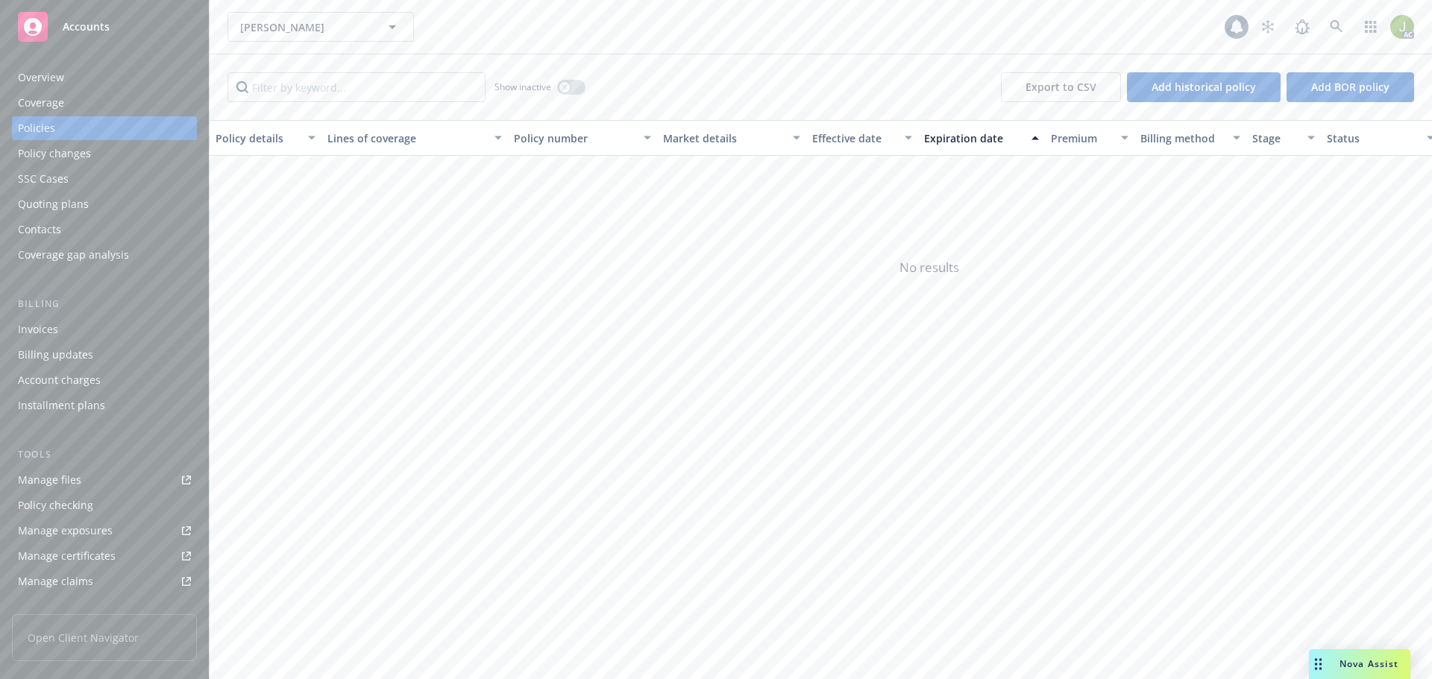
click at [84, 96] on div "Coverage" at bounding box center [104, 103] width 173 height 24
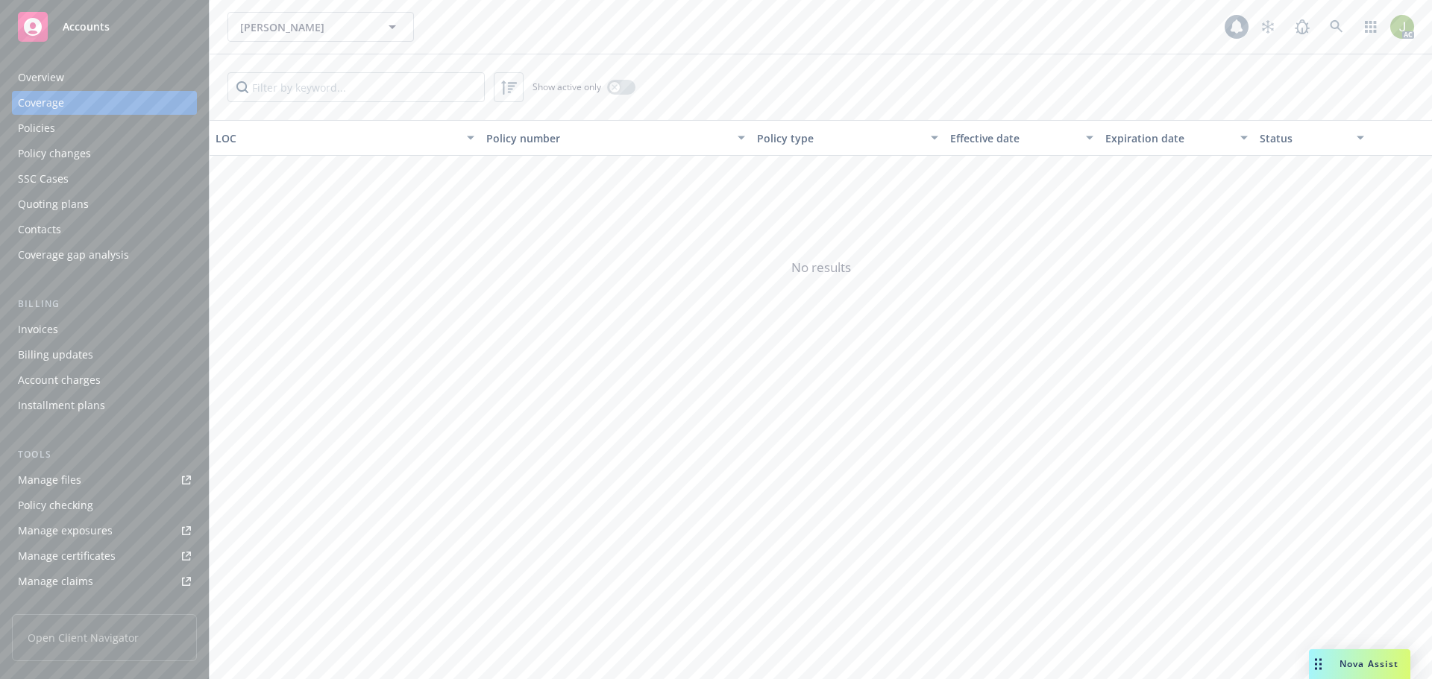
click at [84, 149] on div "Policy changes" at bounding box center [54, 154] width 73 height 24
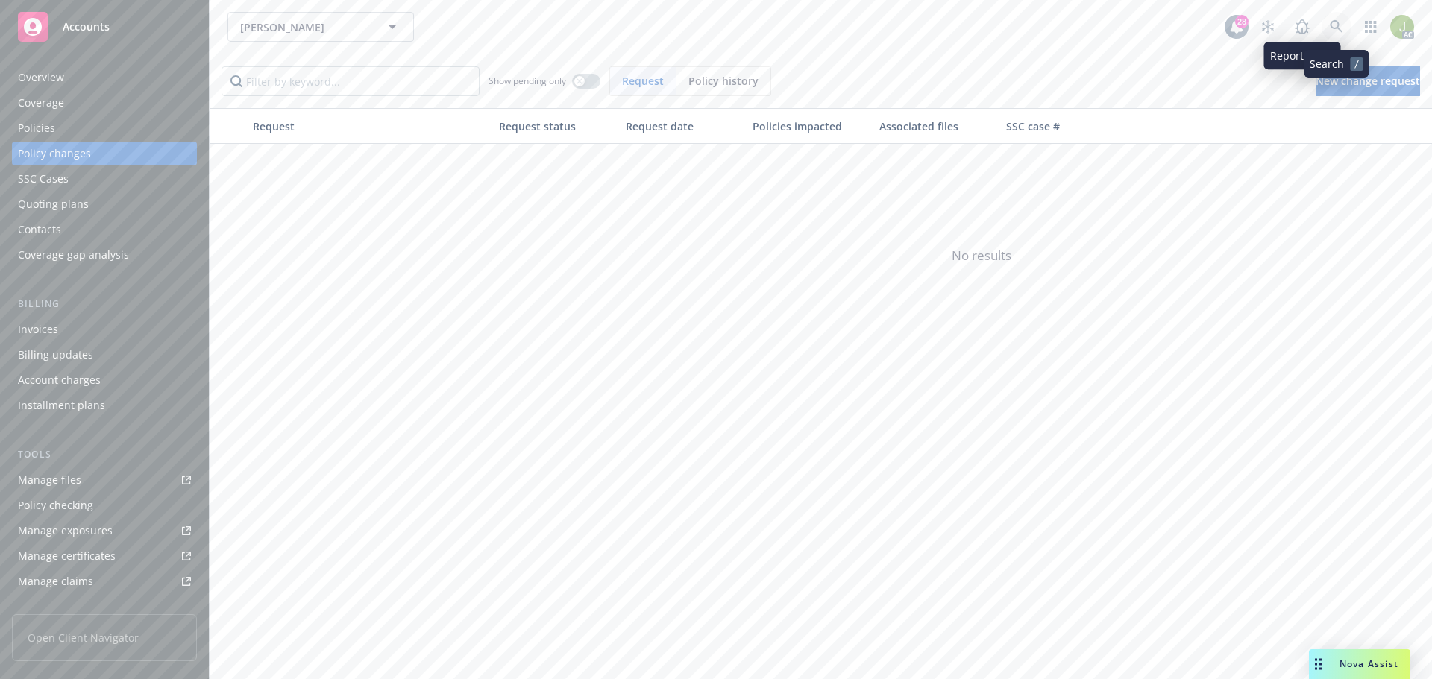
click at [1346, 28] on link at bounding box center [1336, 27] width 30 height 30
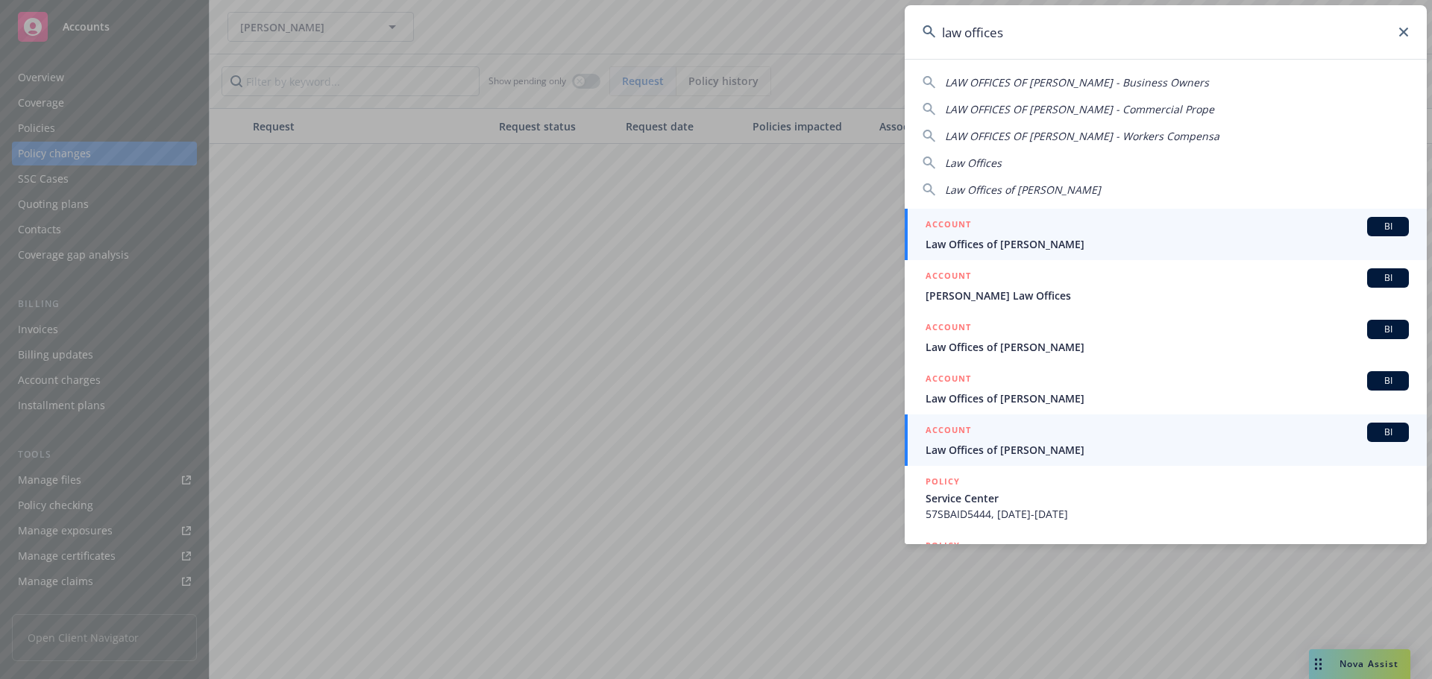
type input "law offices"
click at [1075, 431] on div "ACCOUNT BI" at bounding box center [1166, 432] width 483 height 19
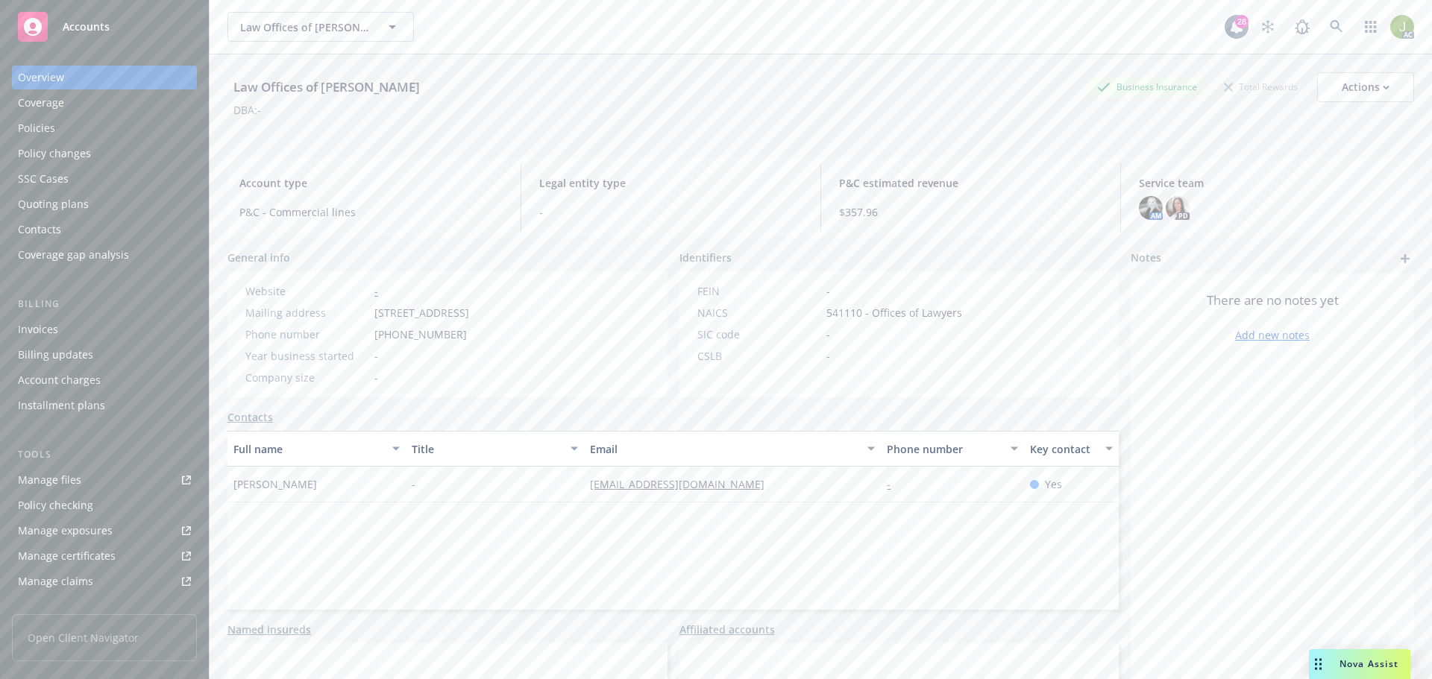
click at [141, 328] on div "Invoices" at bounding box center [104, 330] width 173 height 24
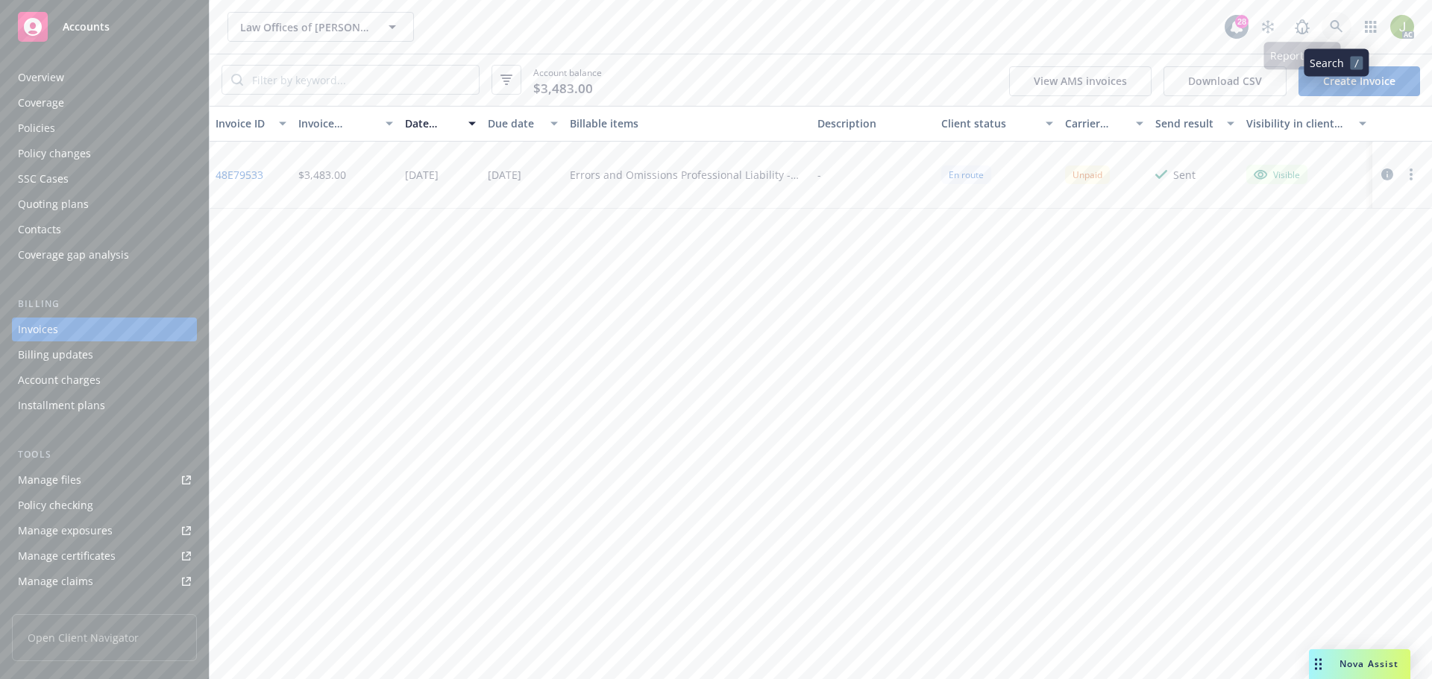
click at [1338, 27] on icon at bounding box center [1336, 26] width 13 height 13
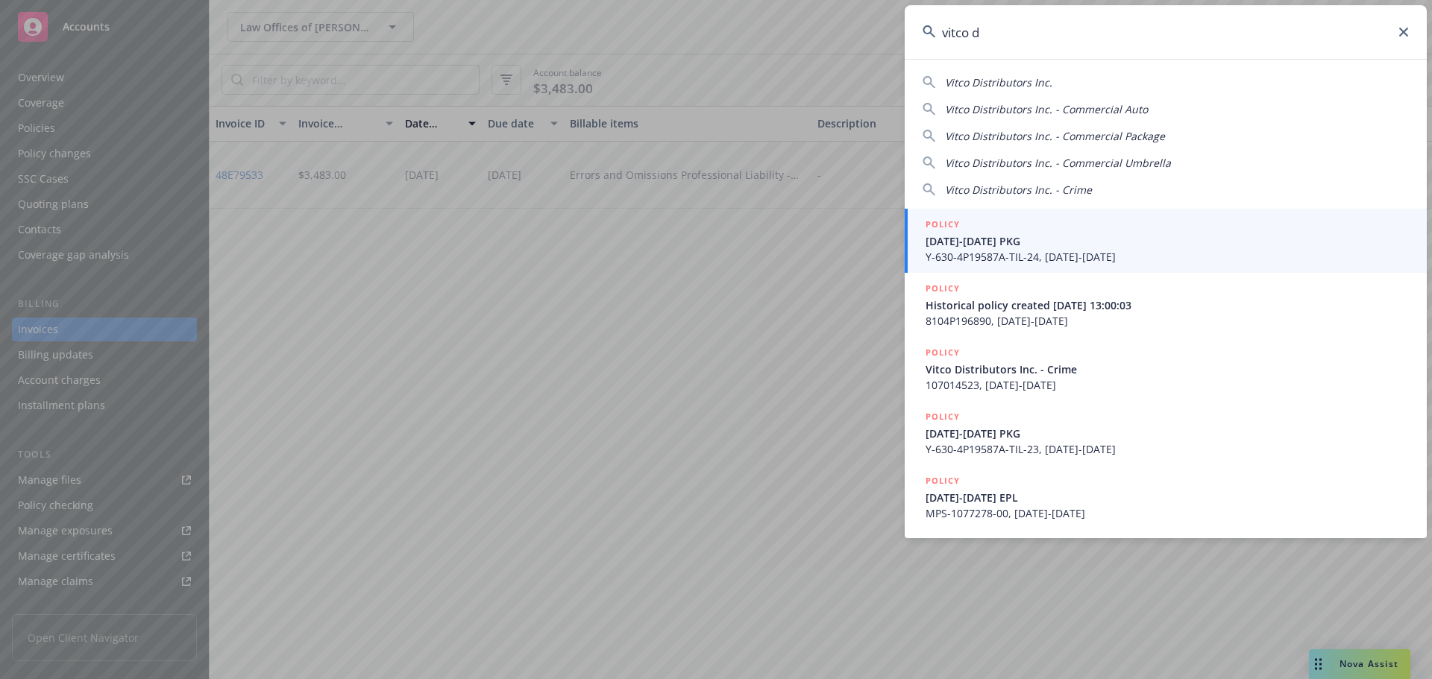
click at [1022, 89] on span "Vitco Distributors Inc." at bounding box center [998, 82] width 107 height 14
type input "Vitco Distributors Inc."
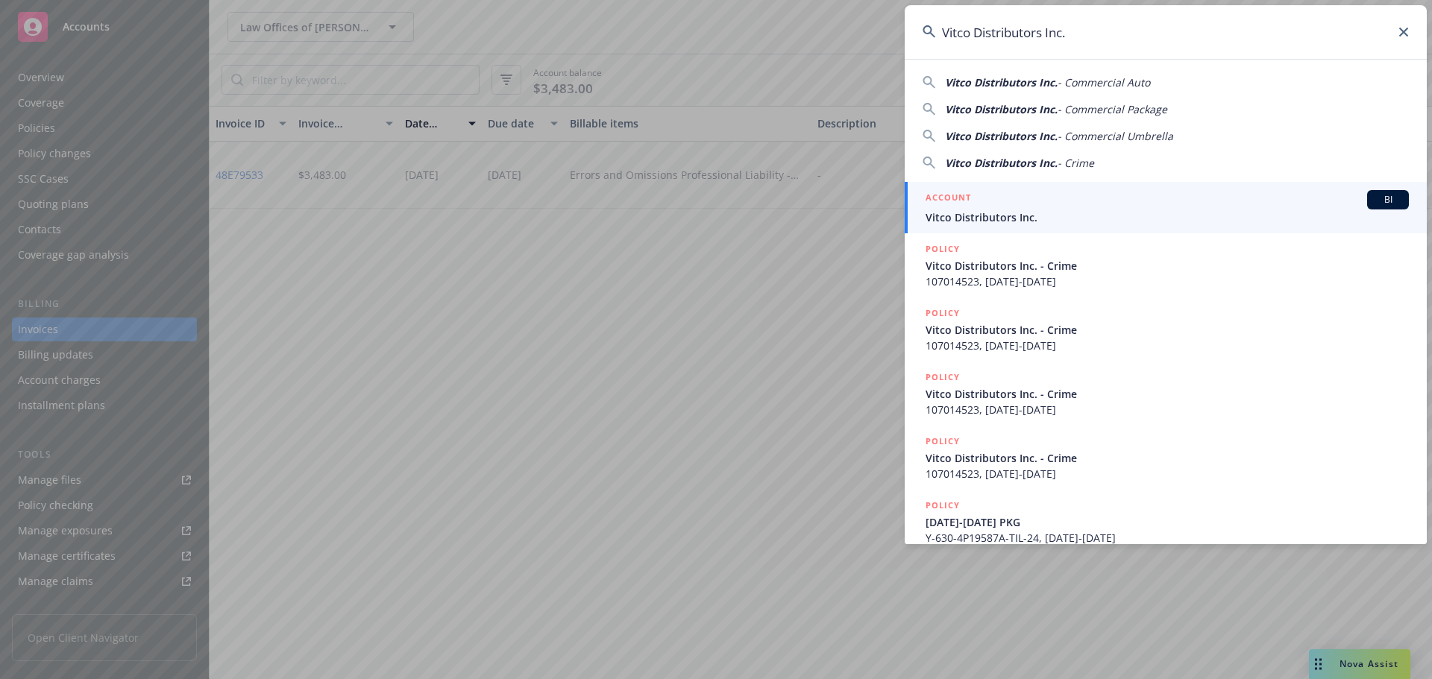
click at [996, 224] on span "Vitco Distributors Inc." at bounding box center [1166, 218] width 483 height 16
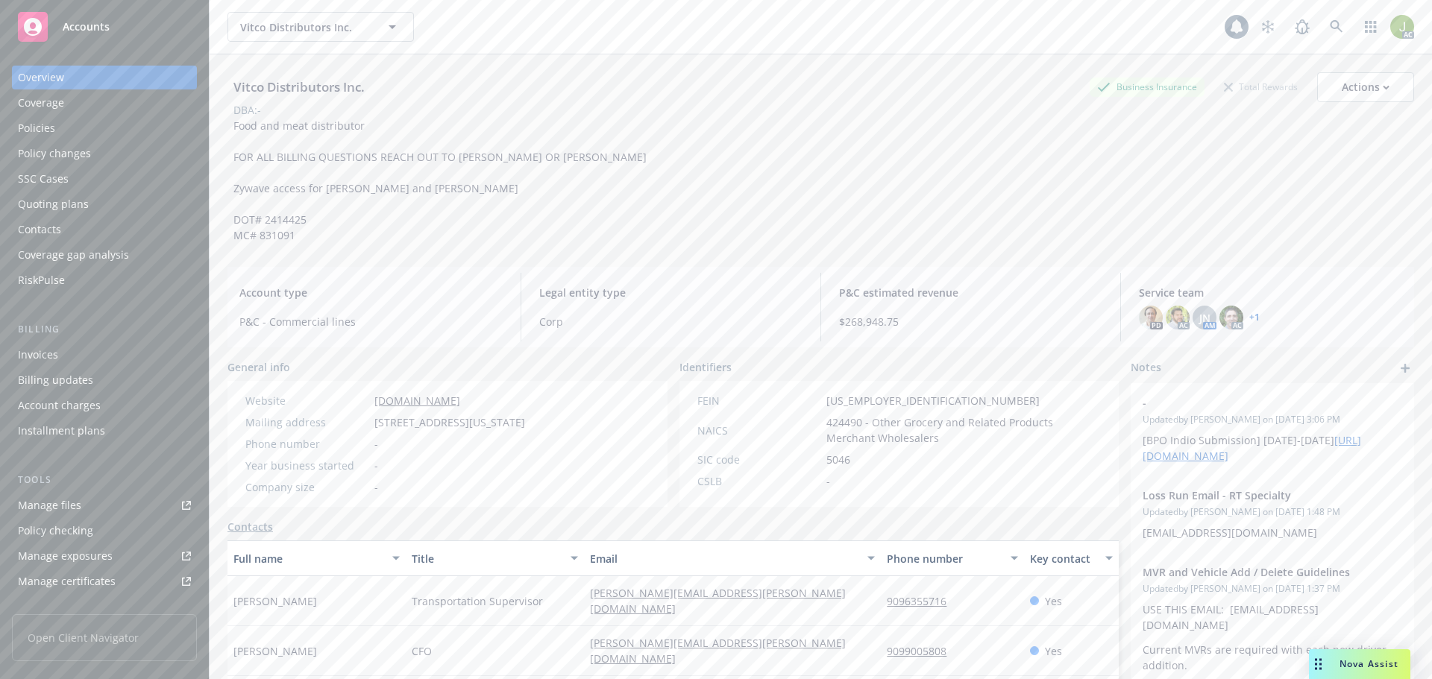
click at [68, 359] on div "Invoices" at bounding box center [104, 355] width 173 height 24
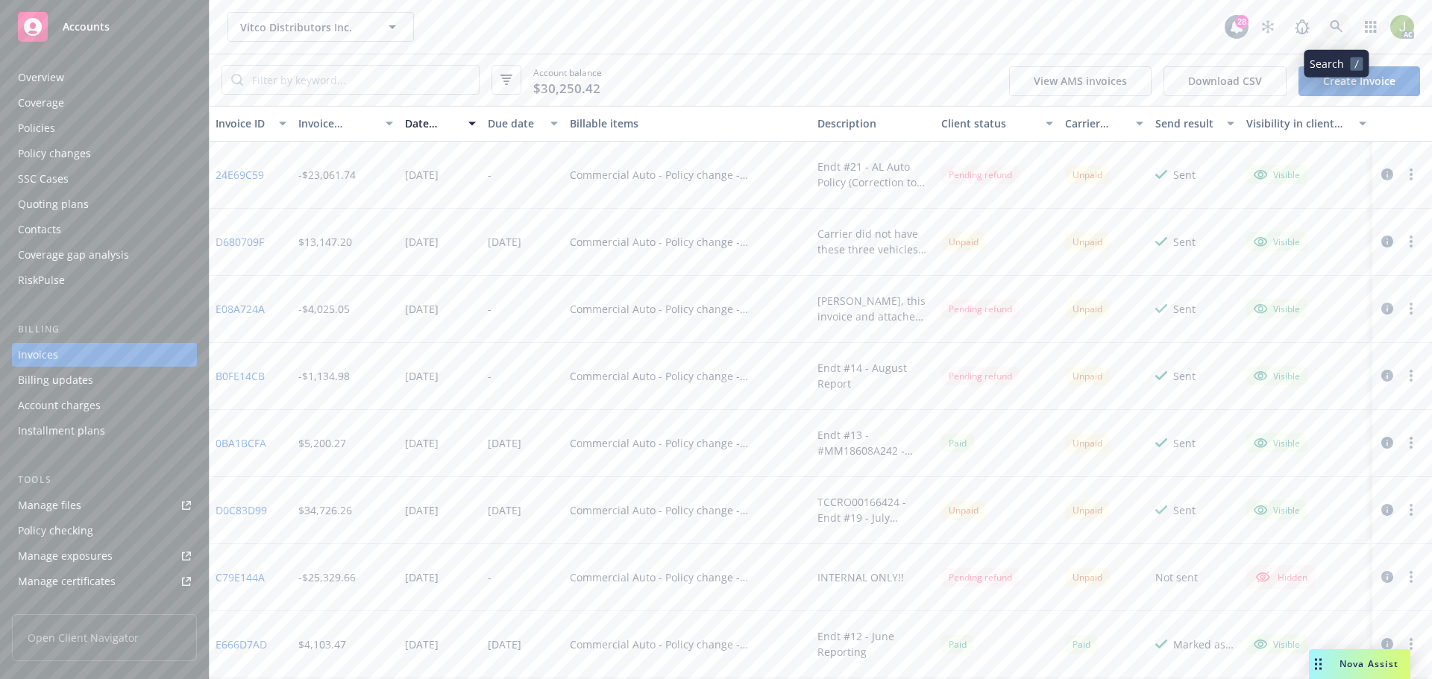
click at [1325, 26] on link at bounding box center [1336, 27] width 30 height 30
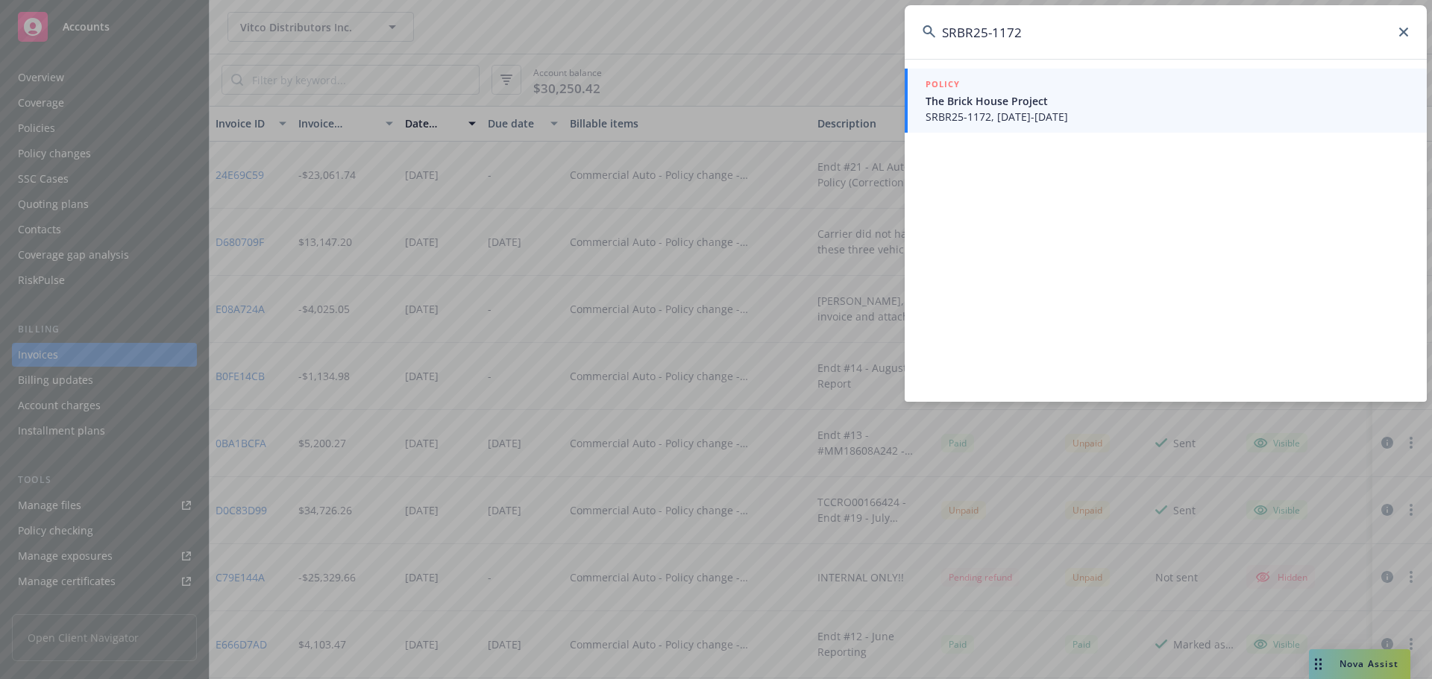
type input "SRBR25-1172"
click at [1171, 120] on span "SRBR25-1172, 09/29/2025-03/29/2028" at bounding box center [1166, 117] width 483 height 16
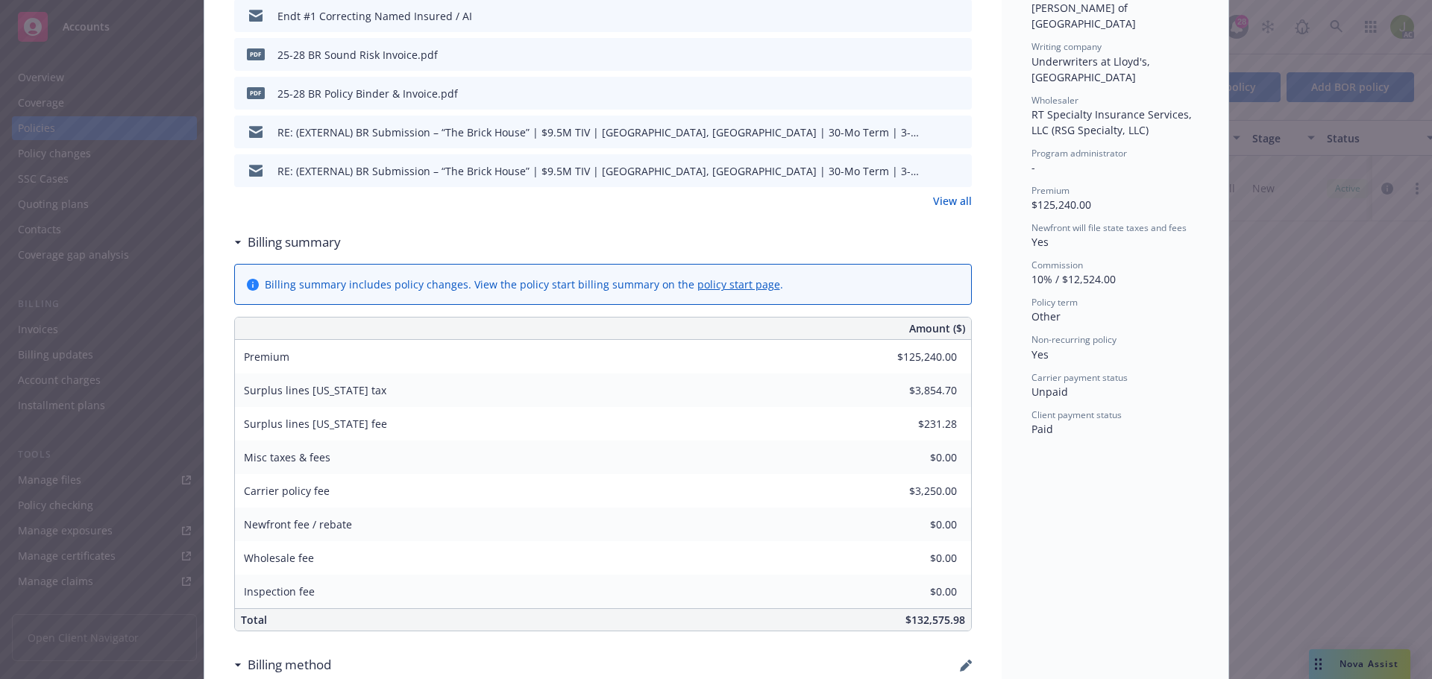
scroll to position [522, 0]
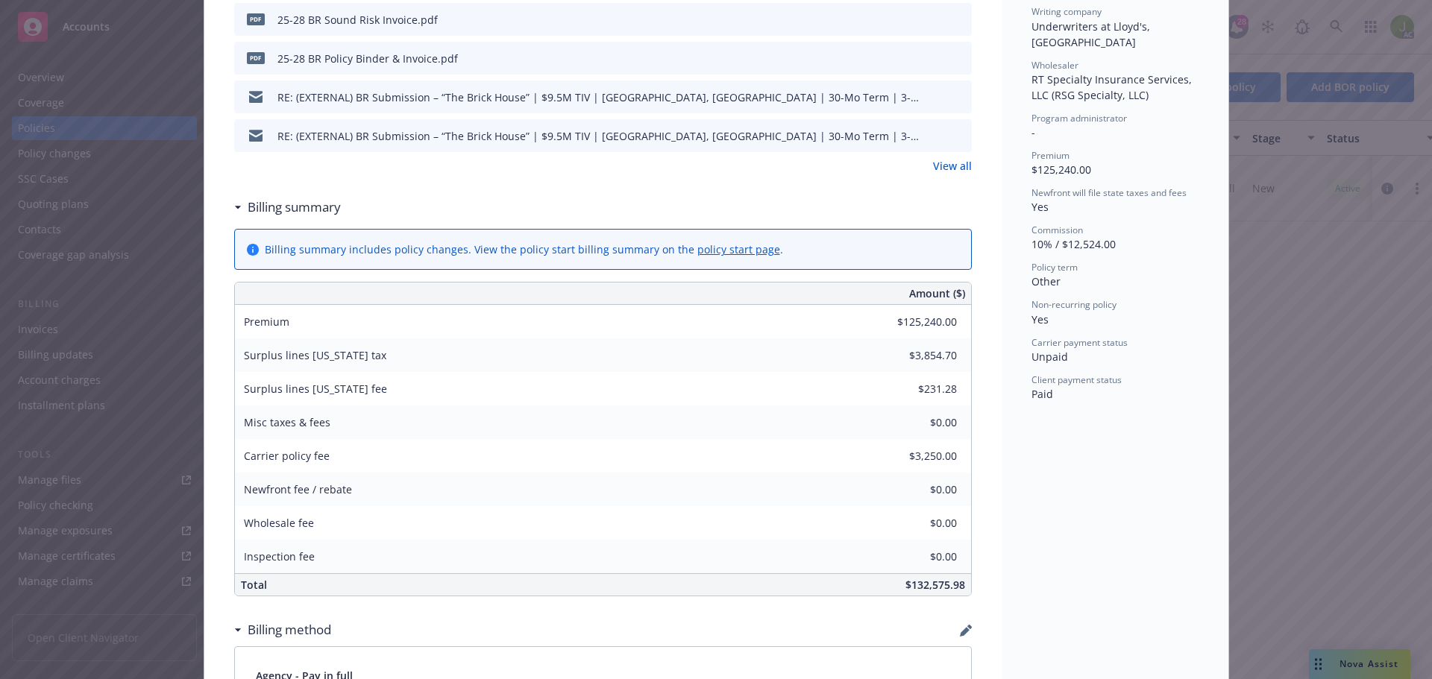
click at [697, 254] on link "policy start page" at bounding box center [738, 249] width 83 height 14
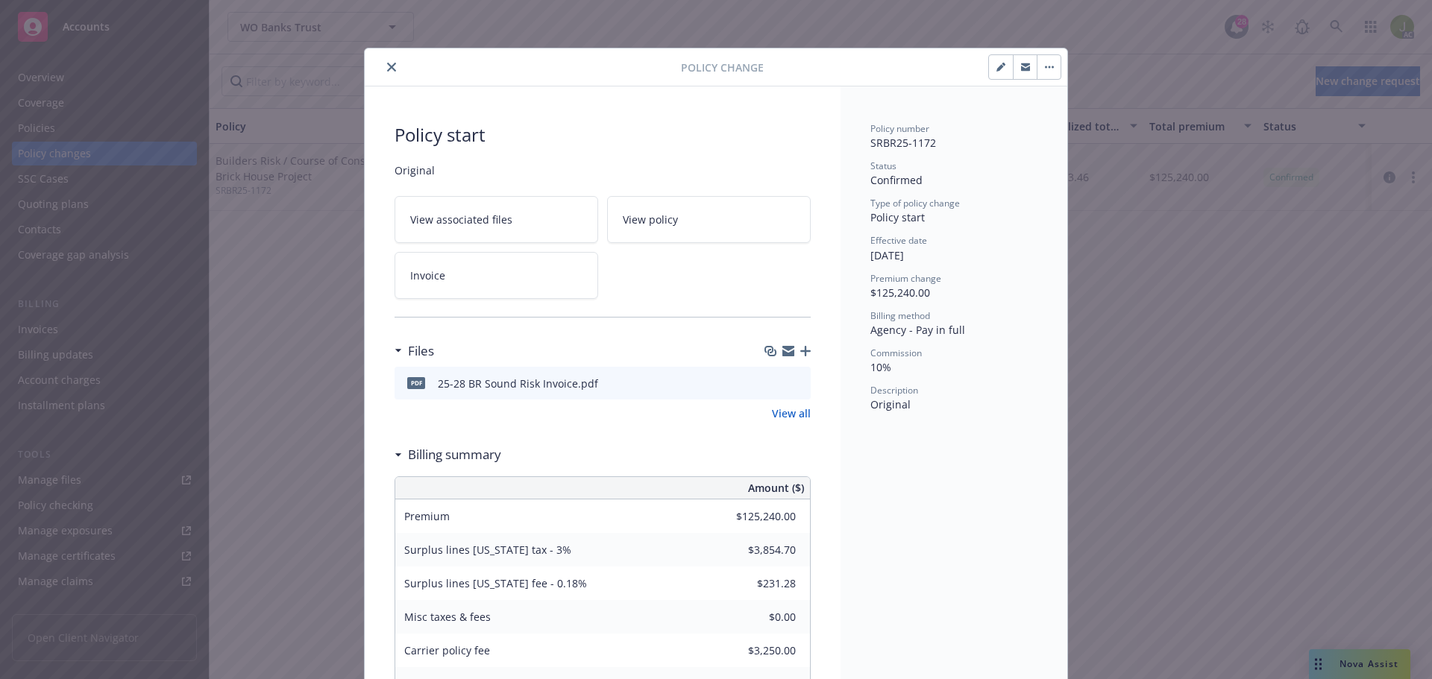
click at [996, 65] on icon "button" at bounding box center [1000, 67] width 9 height 9
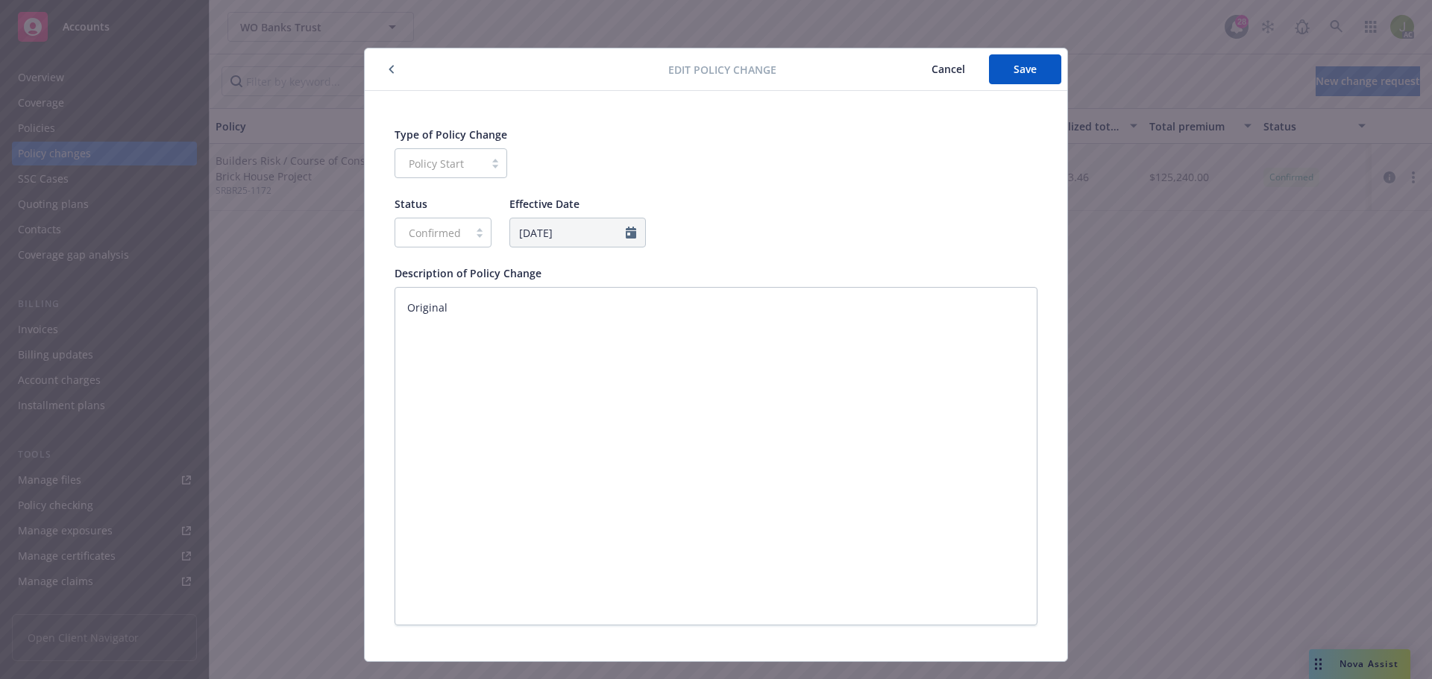
click at [389, 70] on icon "button" at bounding box center [392, 69] width 6 height 9
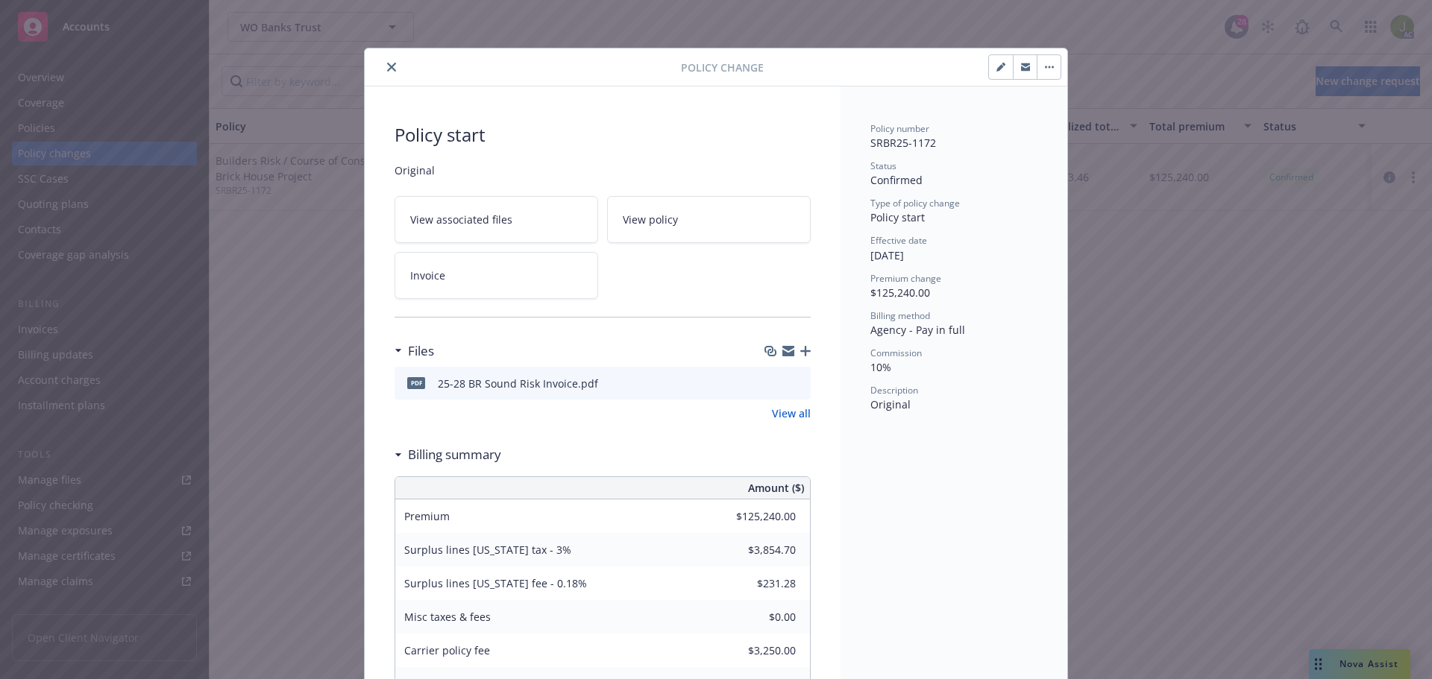
click at [1042, 69] on button "button" at bounding box center [1049, 67] width 24 height 24
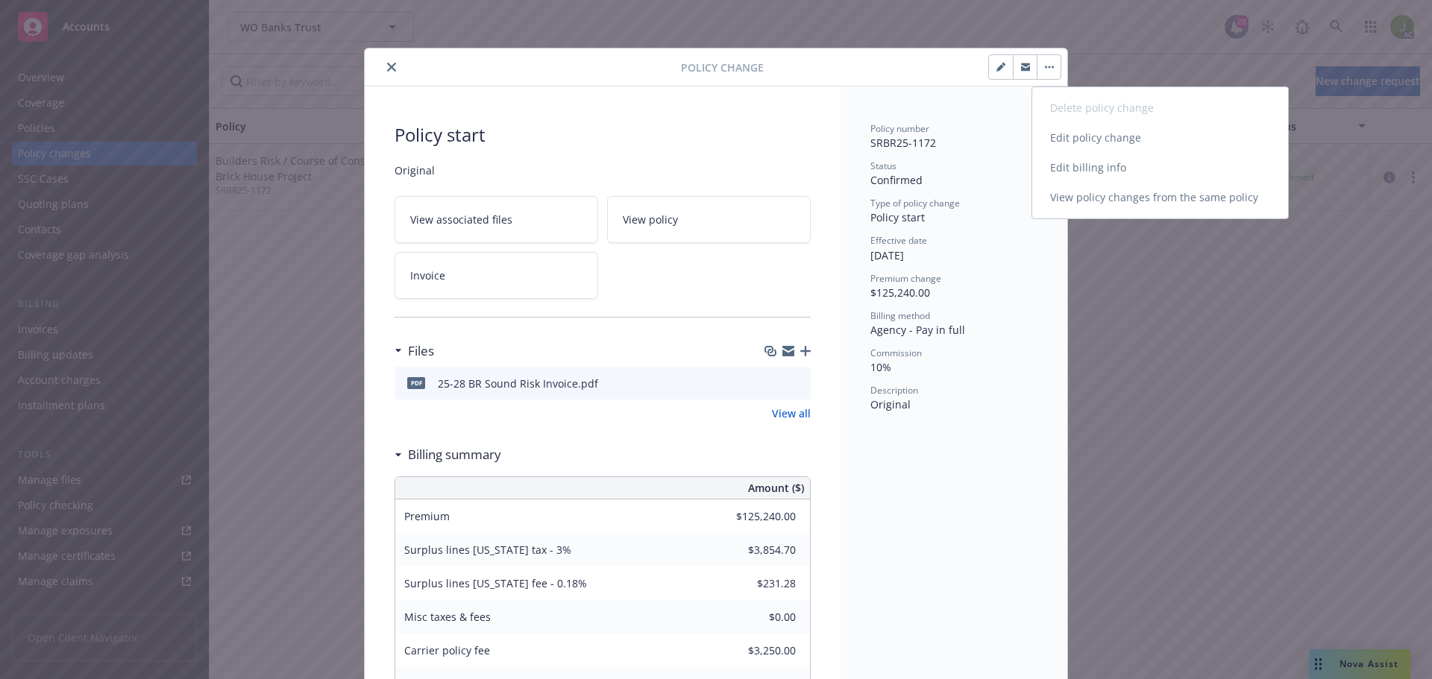
click at [1064, 169] on link "Edit billing info" at bounding box center [1160, 168] width 256 height 30
select select "CA"
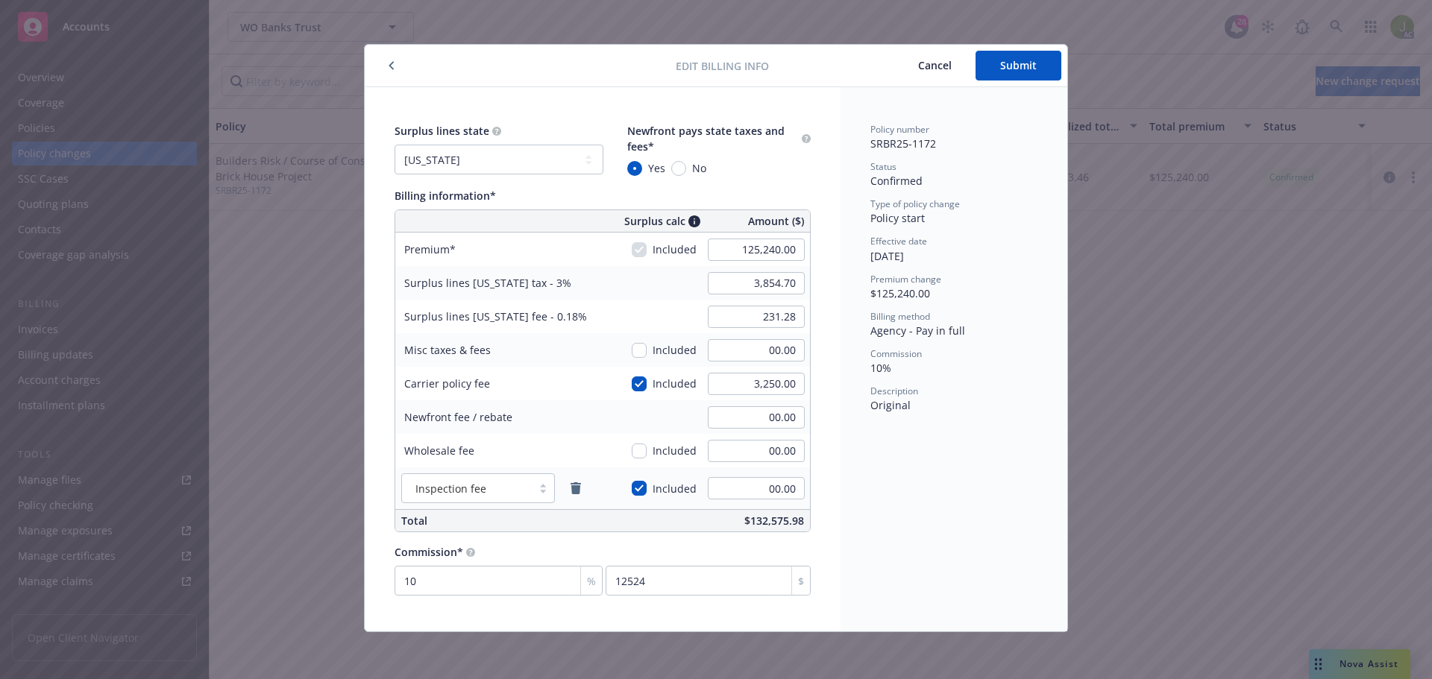
scroll to position [4, 0]
click at [914, 71] on button "Cancel" at bounding box center [934, 65] width 81 height 30
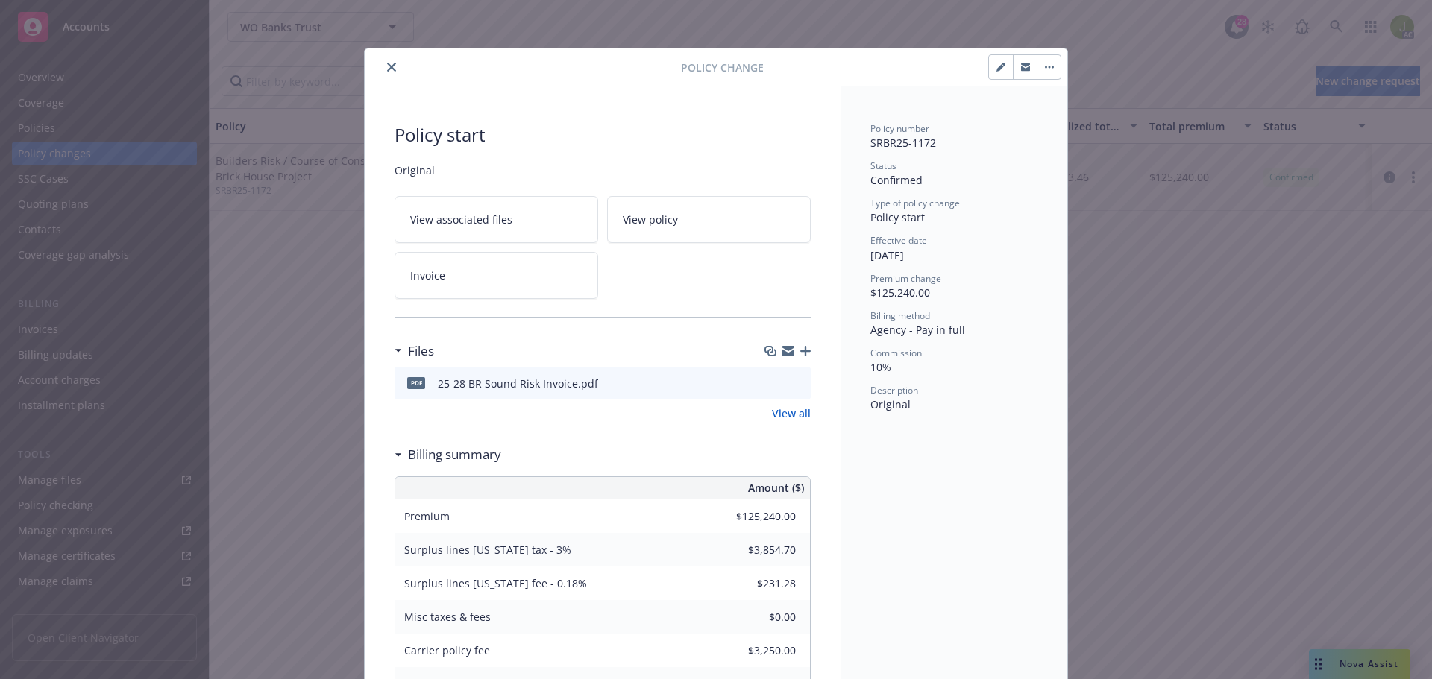
click at [990, 75] on button "button" at bounding box center [1001, 67] width 24 height 24
type textarea "x"
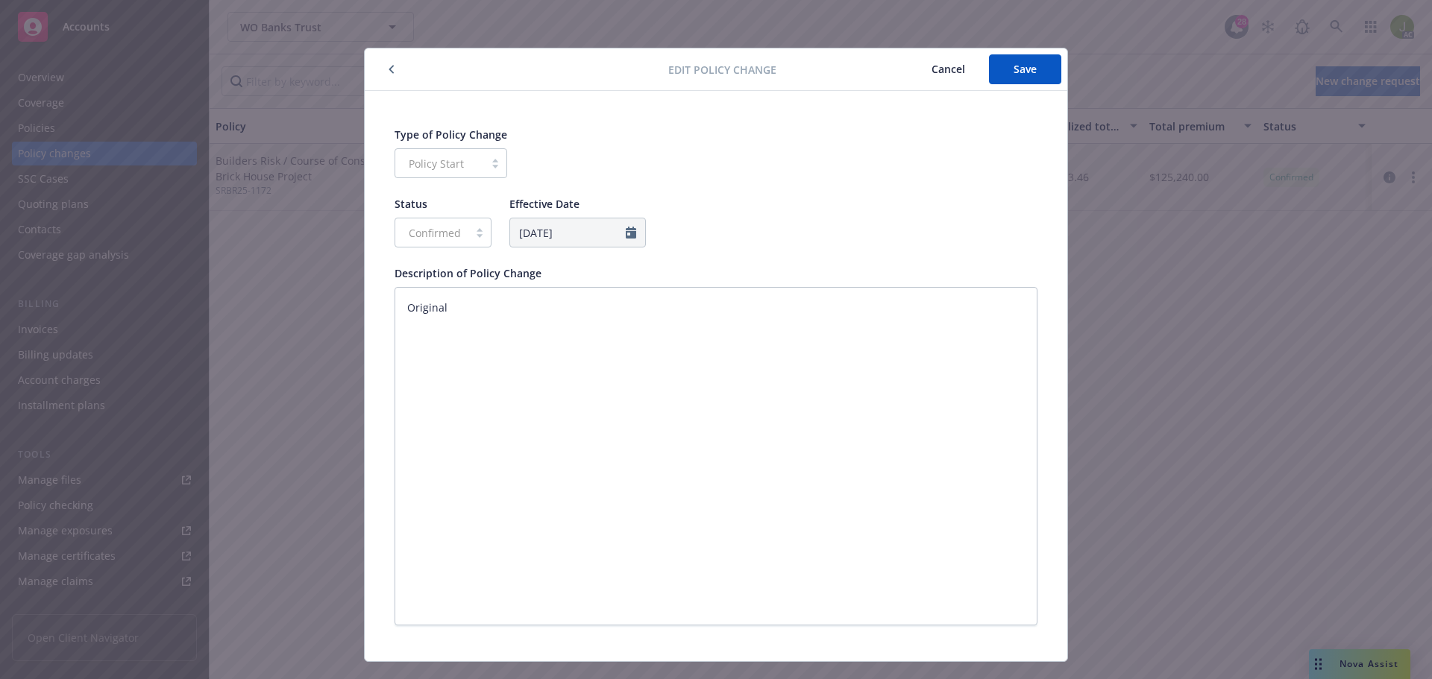
click at [955, 69] on button "Cancel" at bounding box center [948, 69] width 81 height 30
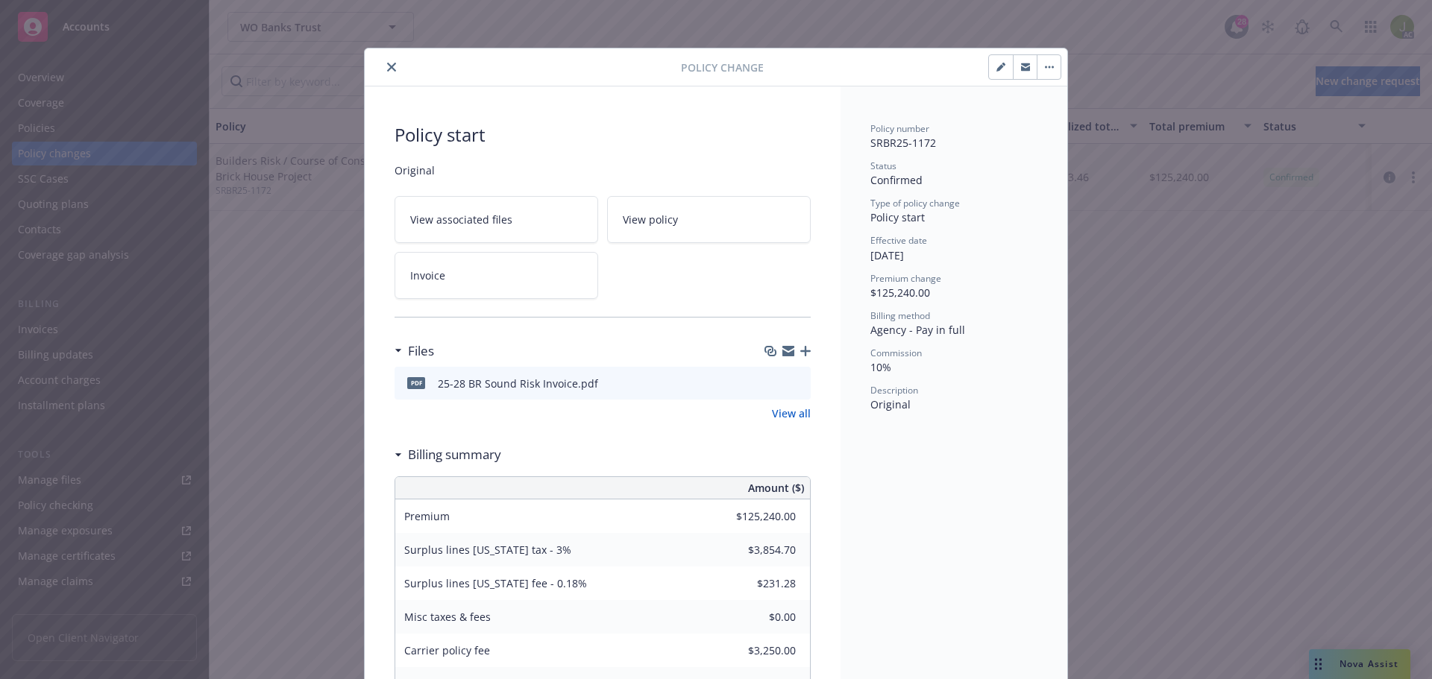
click at [1048, 74] on button "button" at bounding box center [1049, 67] width 24 height 24
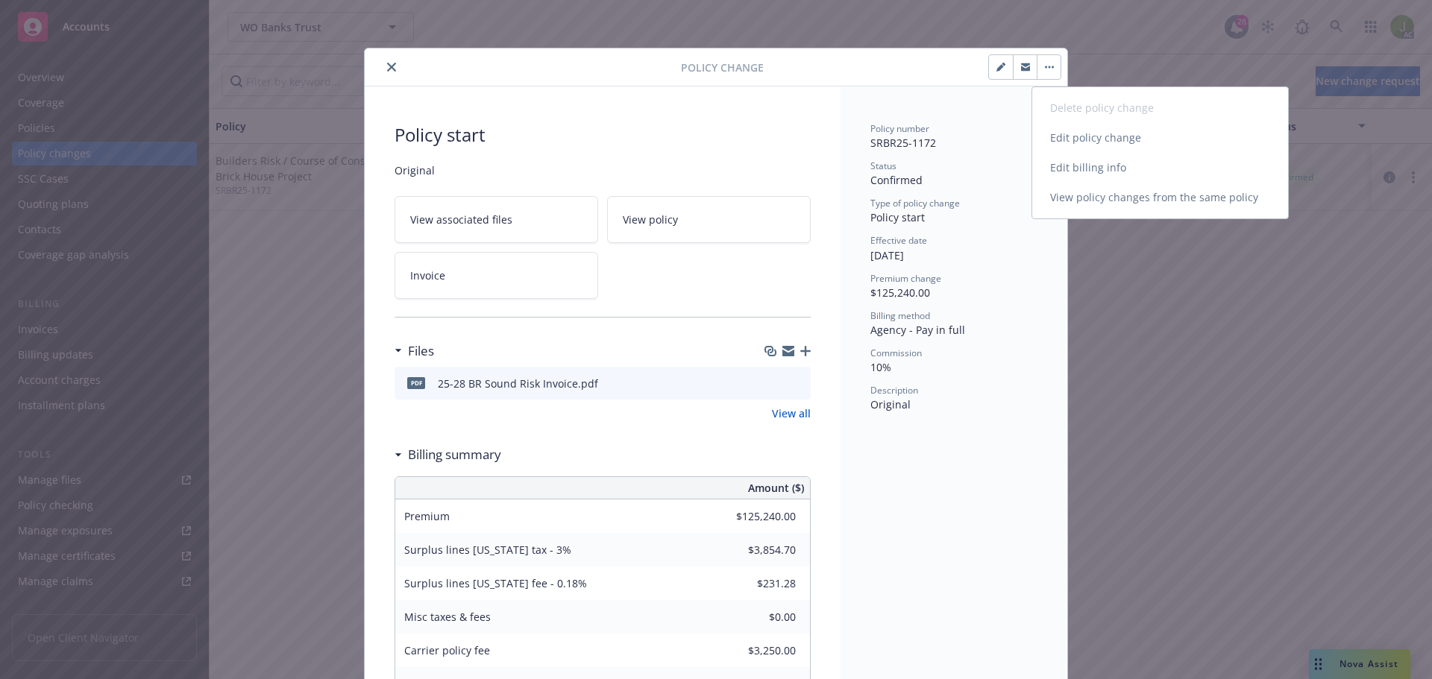
click at [1083, 173] on link "Edit billing info" at bounding box center [1160, 168] width 256 height 30
select select "CA"
